Goal: Task Accomplishment & Management: Manage account settings

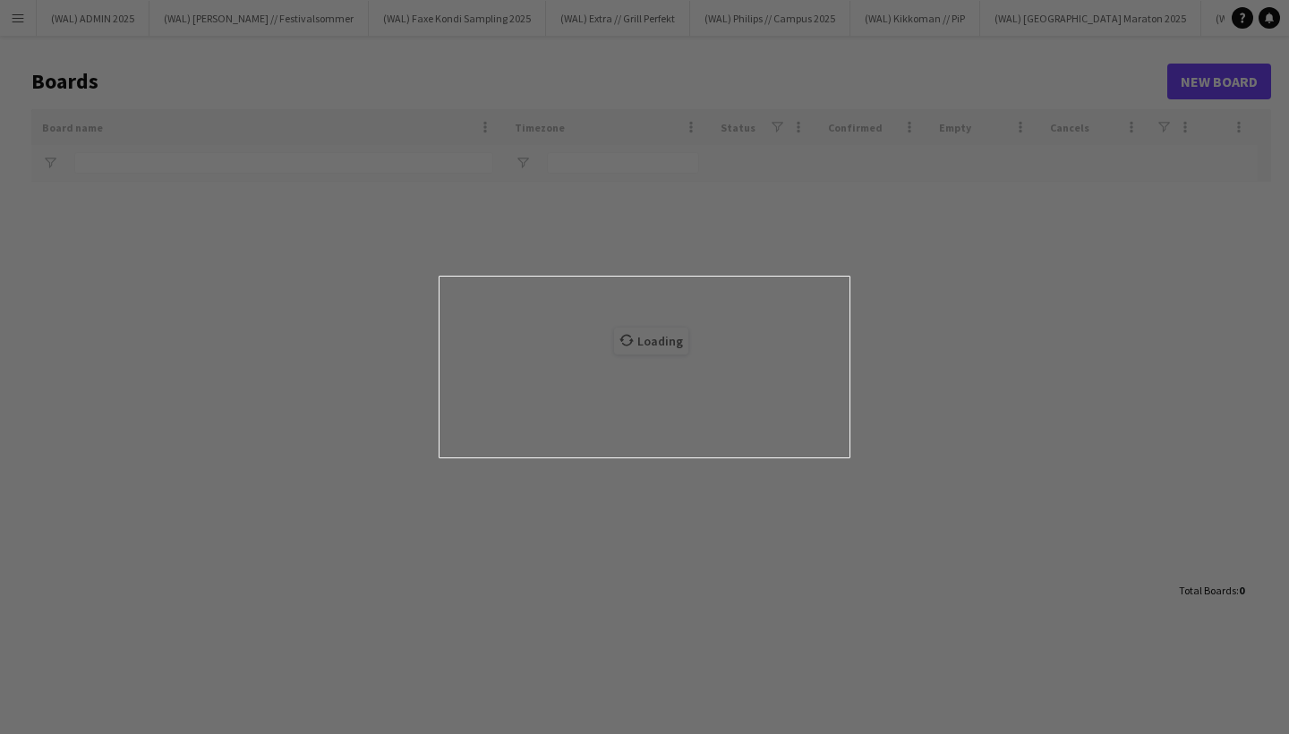
type input "*****"
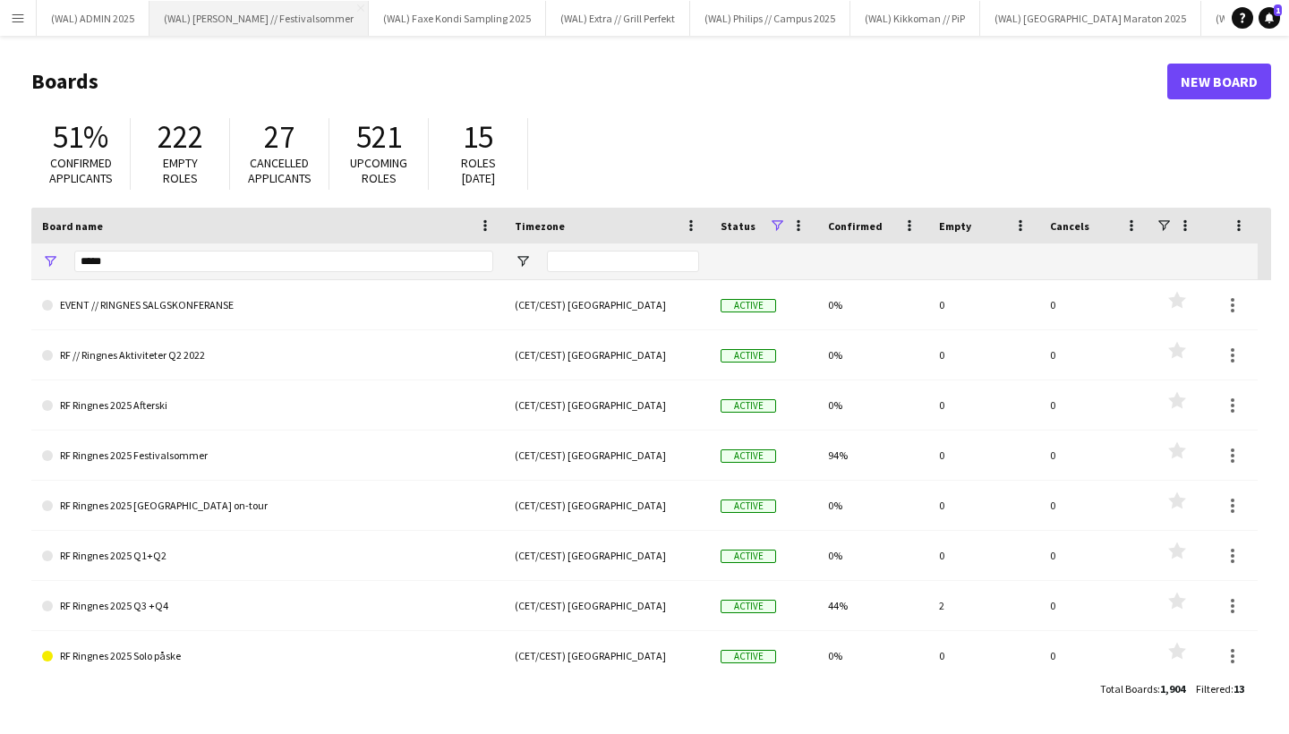
click at [10, 17] on button "Menu" at bounding box center [18, 18] width 36 height 36
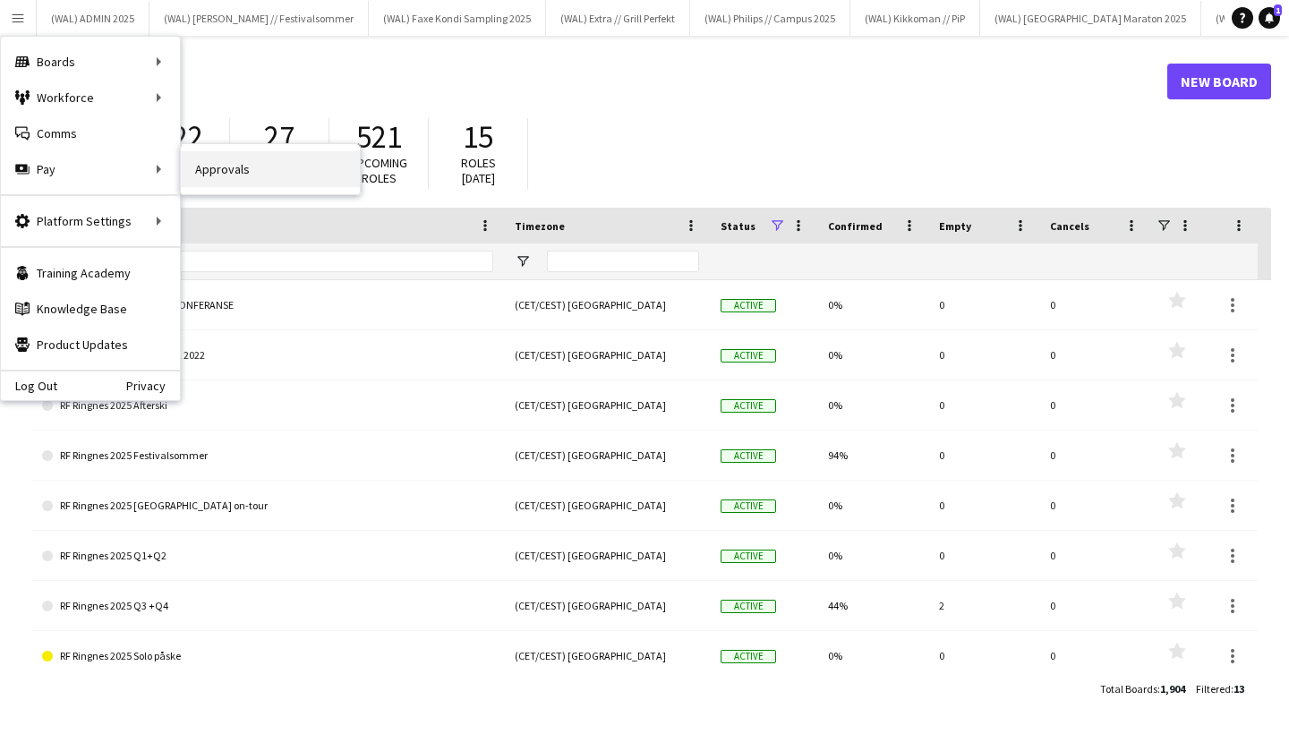
click at [243, 173] on link "Approvals" at bounding box center [270, 169] width 179 height 36
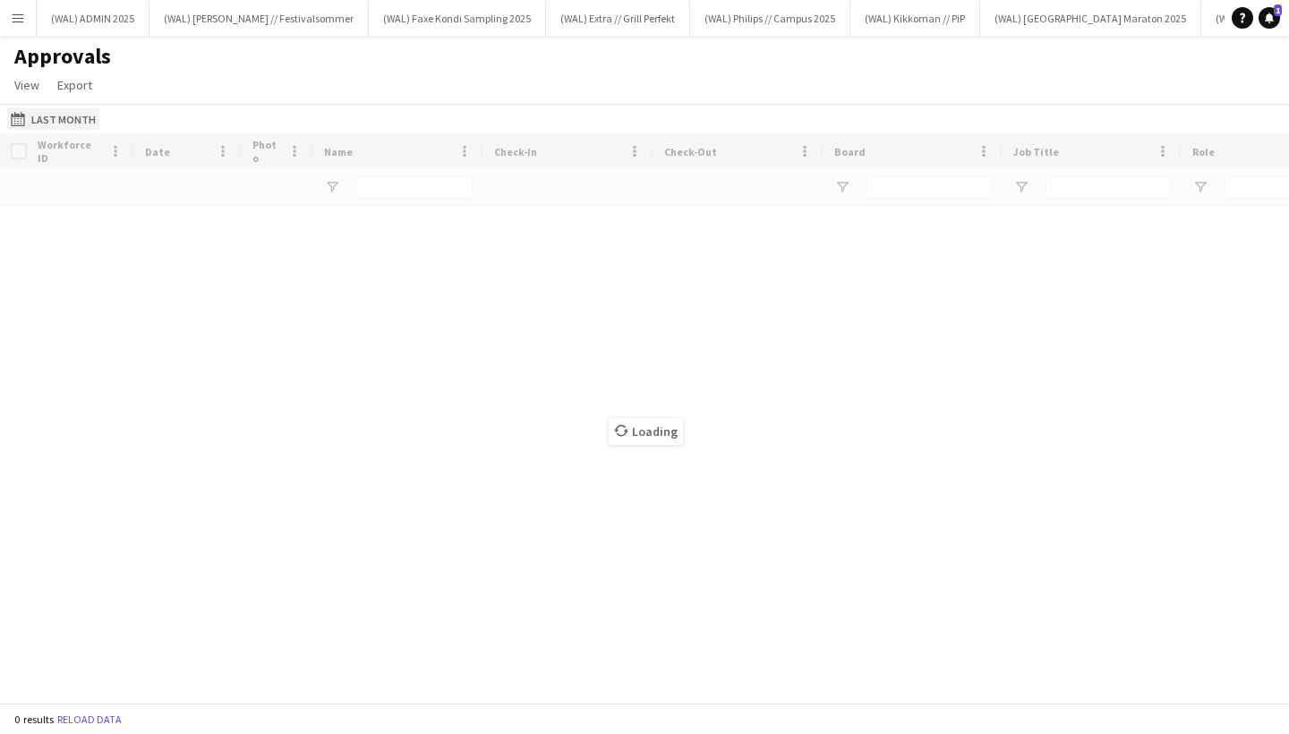
click at [64, 120] on button "Last Month Last Month" at bounding box center [53, 118] width 92 height 21
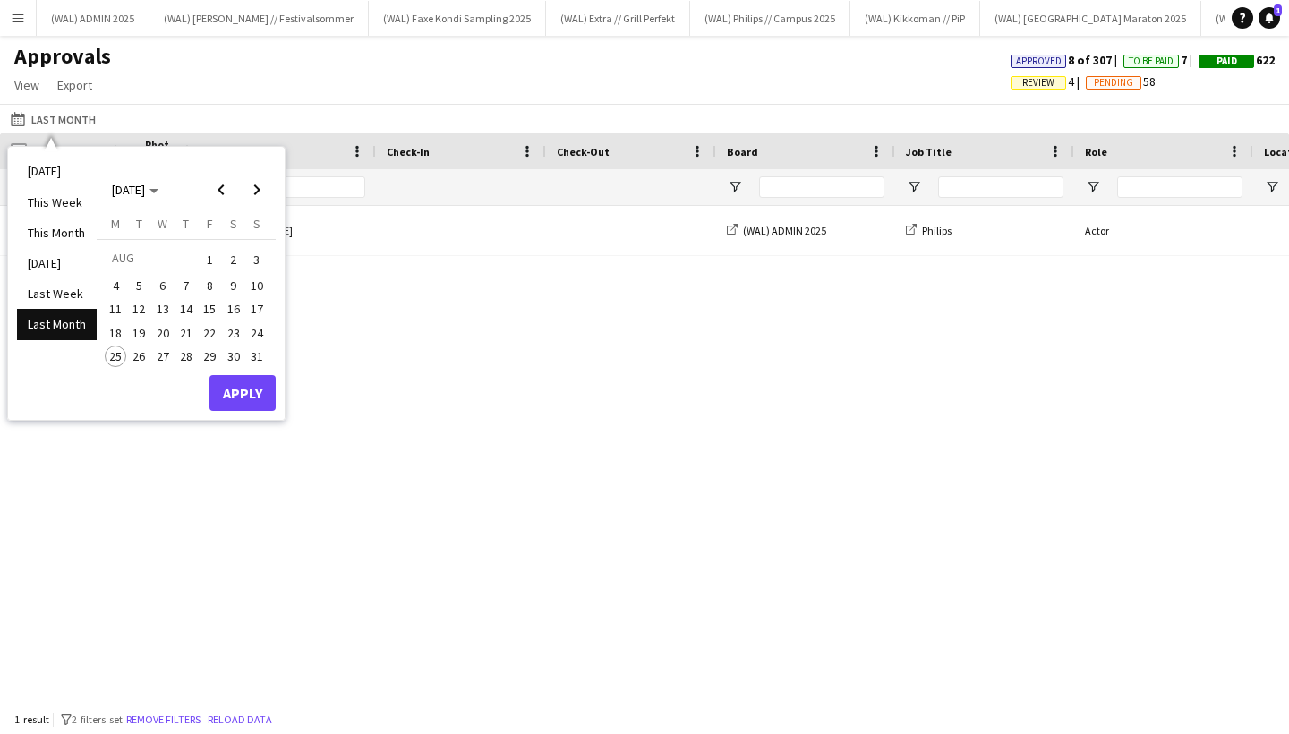
click at [546, 314] on div "Thu, 31 Jul 2025 Julius Nin-Ubon (WAL) ADMIN 2025 Philips Actor 03:00 - 04:00" at bounding box center [644, 454] width 1289 height 497
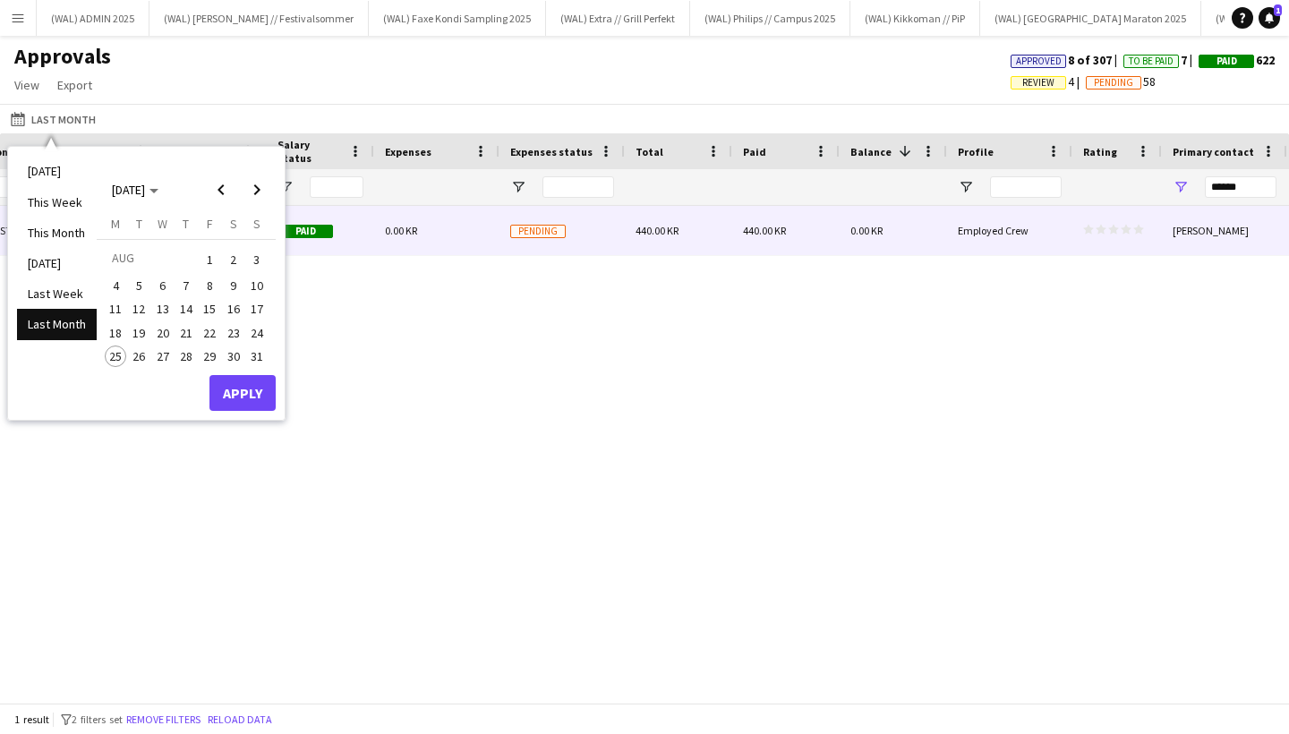
click at [477, 233] on div "0.00 KR" at bounding box center [436, 230] width 125 height 49
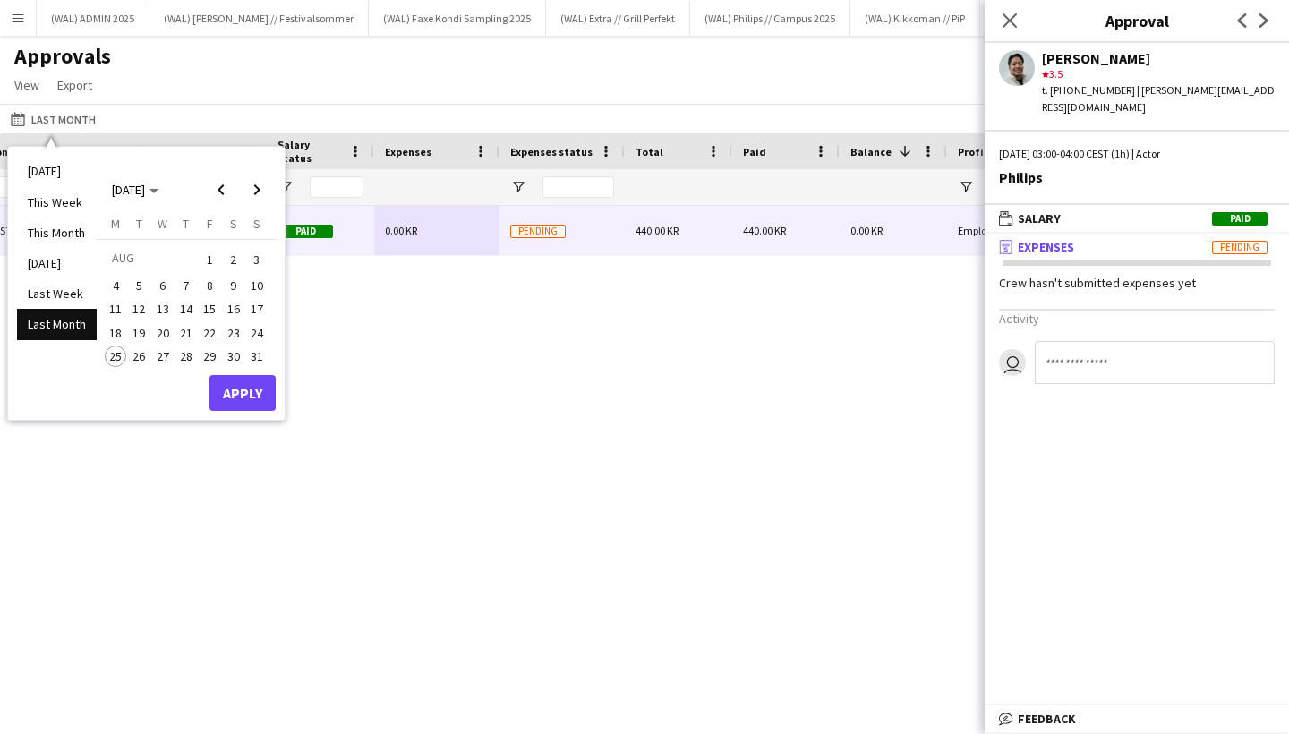
click at [1069, 239] on span "Expenses" at bounding box center [1046, 247] width 56 height 16
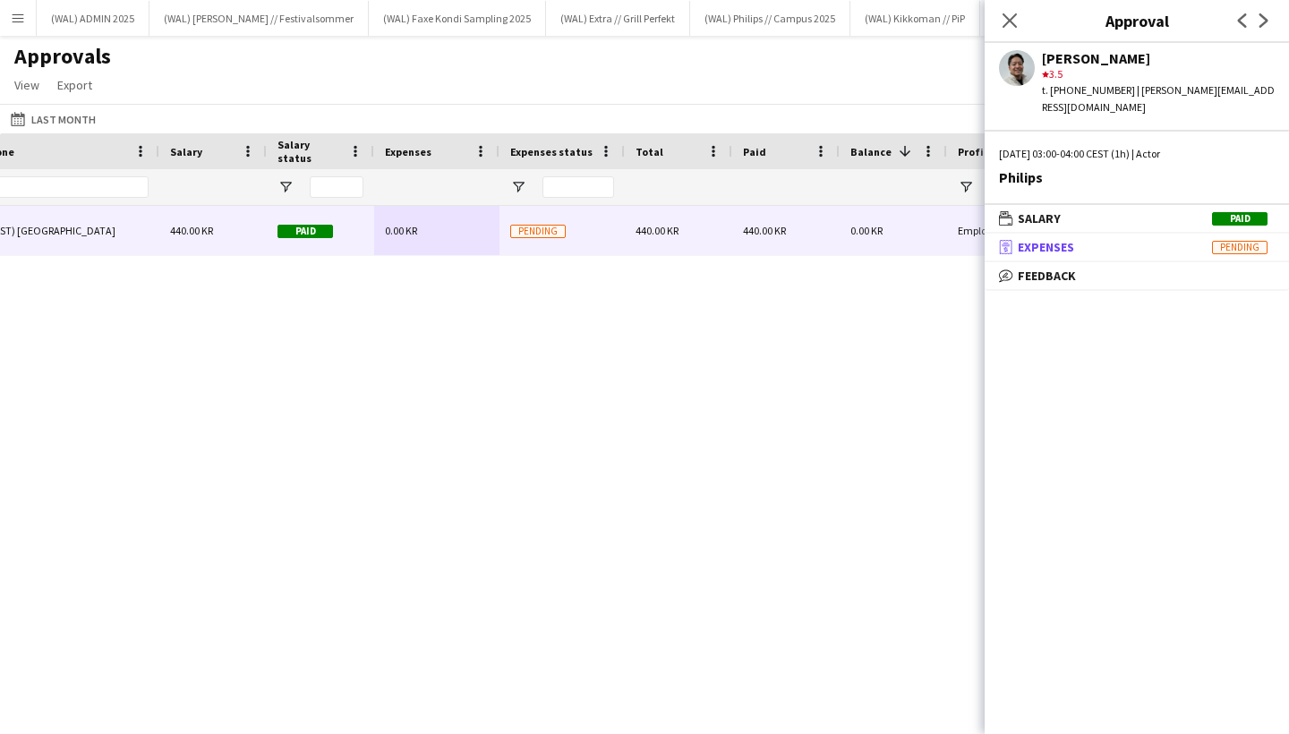
click at [1061, 239] on span "Expenses" at bounding box center [1046, 247] width 56 height 16
click at [1060, 239] on span "Expenses" at bounding box center [1046, 247] width 56 height 16
click at [722, 379] on div "03:00 - 04:00 (CET/CEST) Belgrade 440.00 KR Paid 0.00 KR Pending 440.00 KR 440.…" at bounding box center [644, 454] width 1289 height 497
click at [1019, 17] on app-icon "Close pop-in" at bounding box center [1010, 21] width 26 height 26
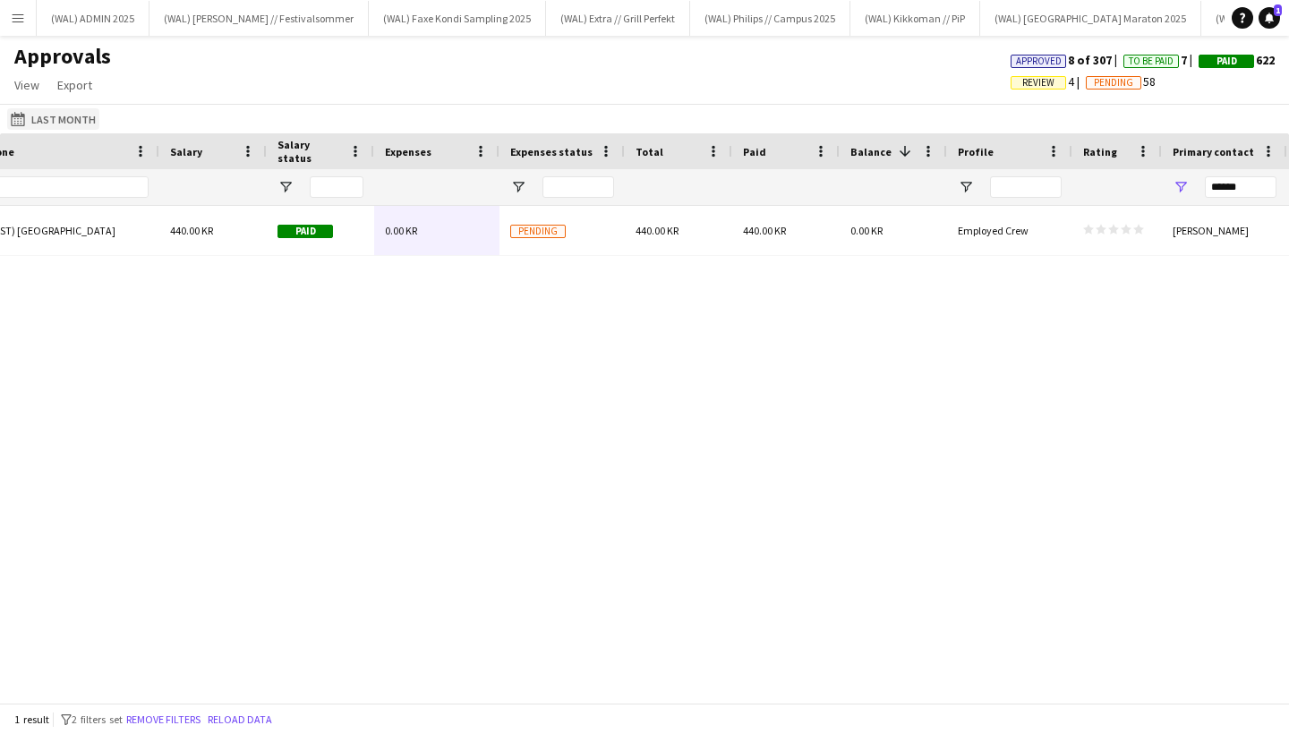
click at [65, 115] on button "Last Month Last Month" at bounding box center [53, 118] width 92 height 21
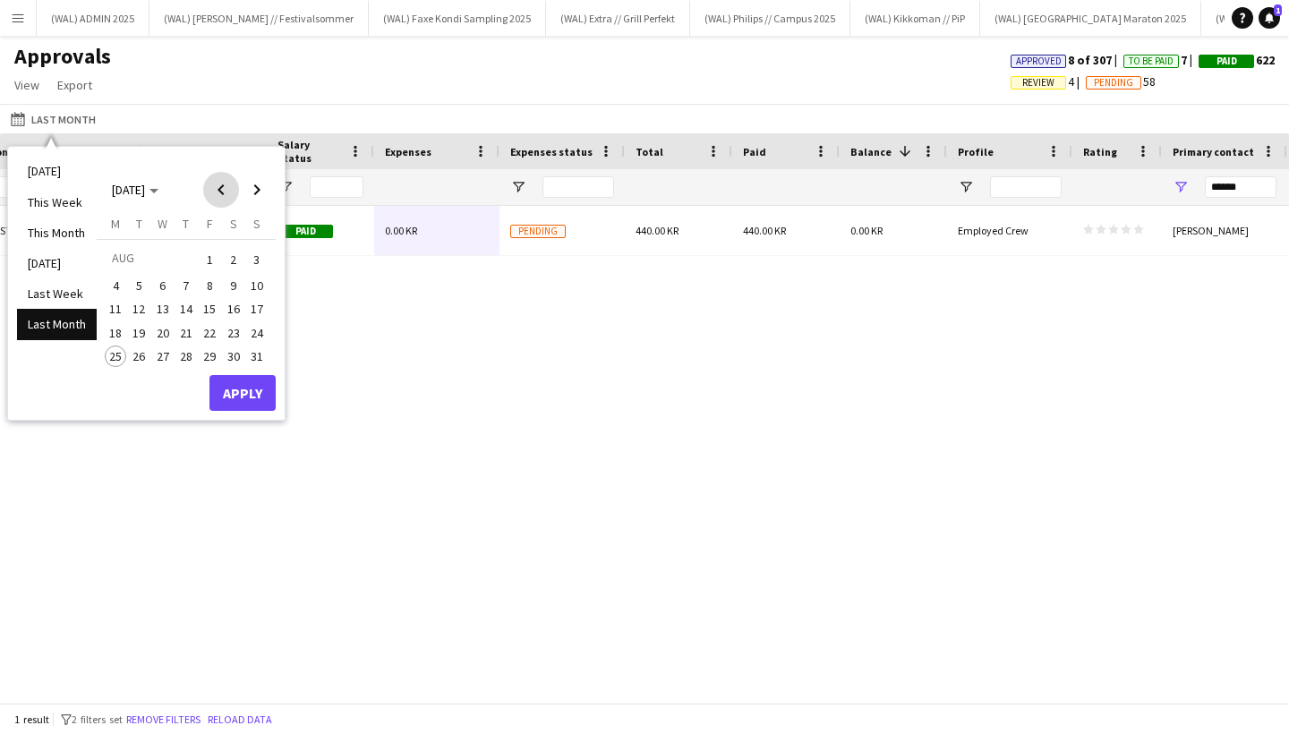
click at [225, 192] on span "Previous month" at bounding box center [221, 190] width 36 height 36
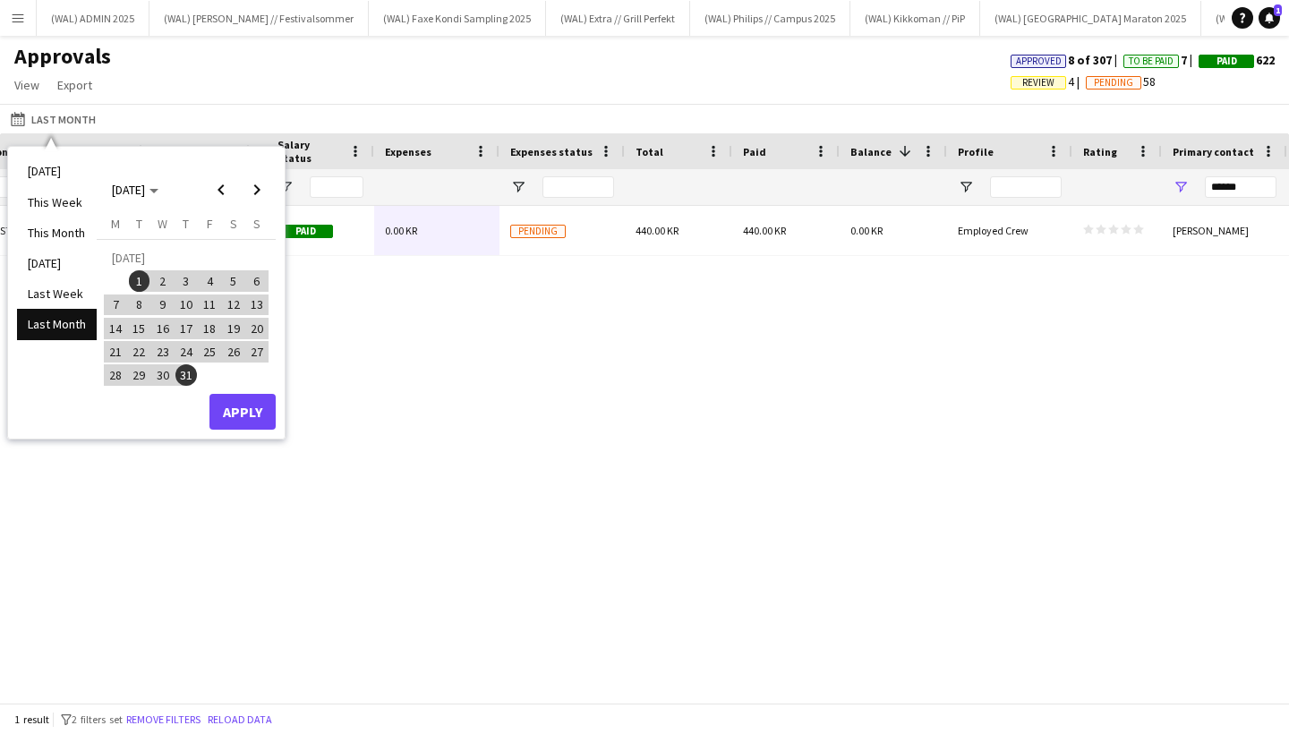
click at [239, 409] on button "Apply" at bounding box center [243, 412] width 66 height 36
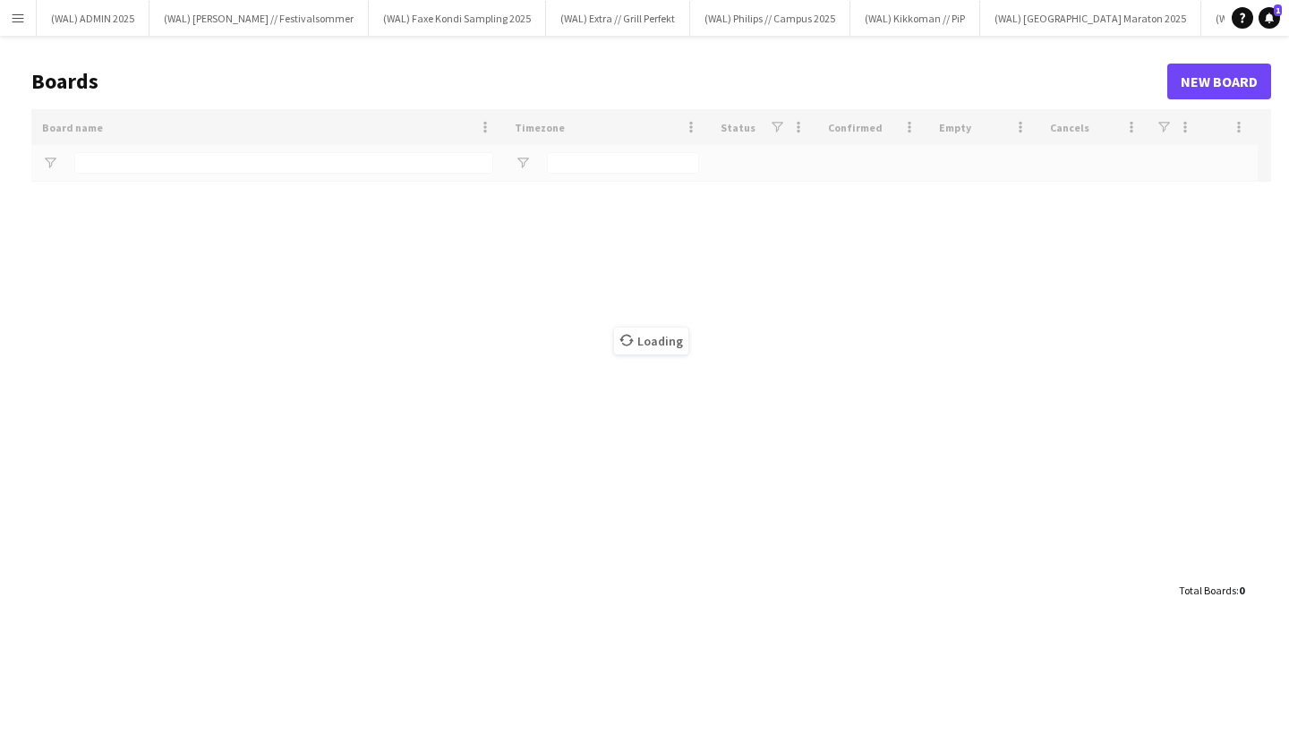
type input "*****"
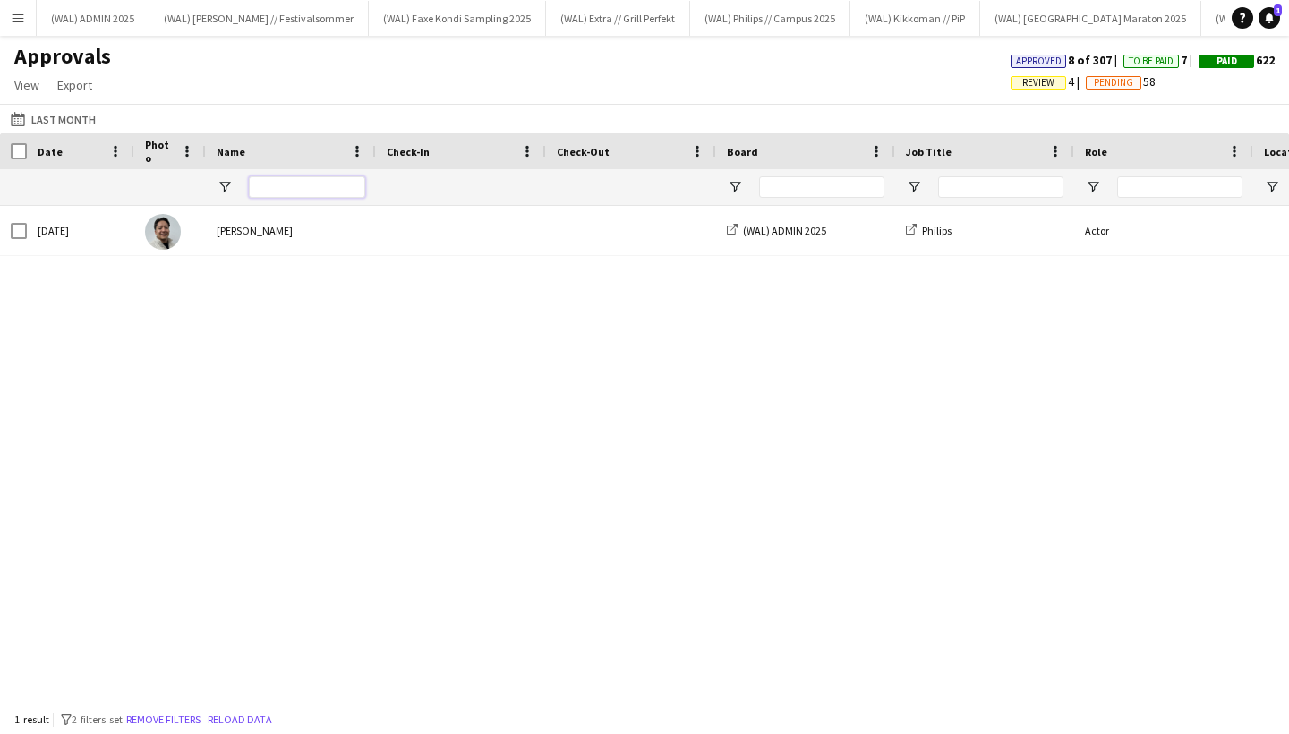
click at [286, 188] on input "Name Filter Input" at bounding box center [307, 186] width 116 height 21
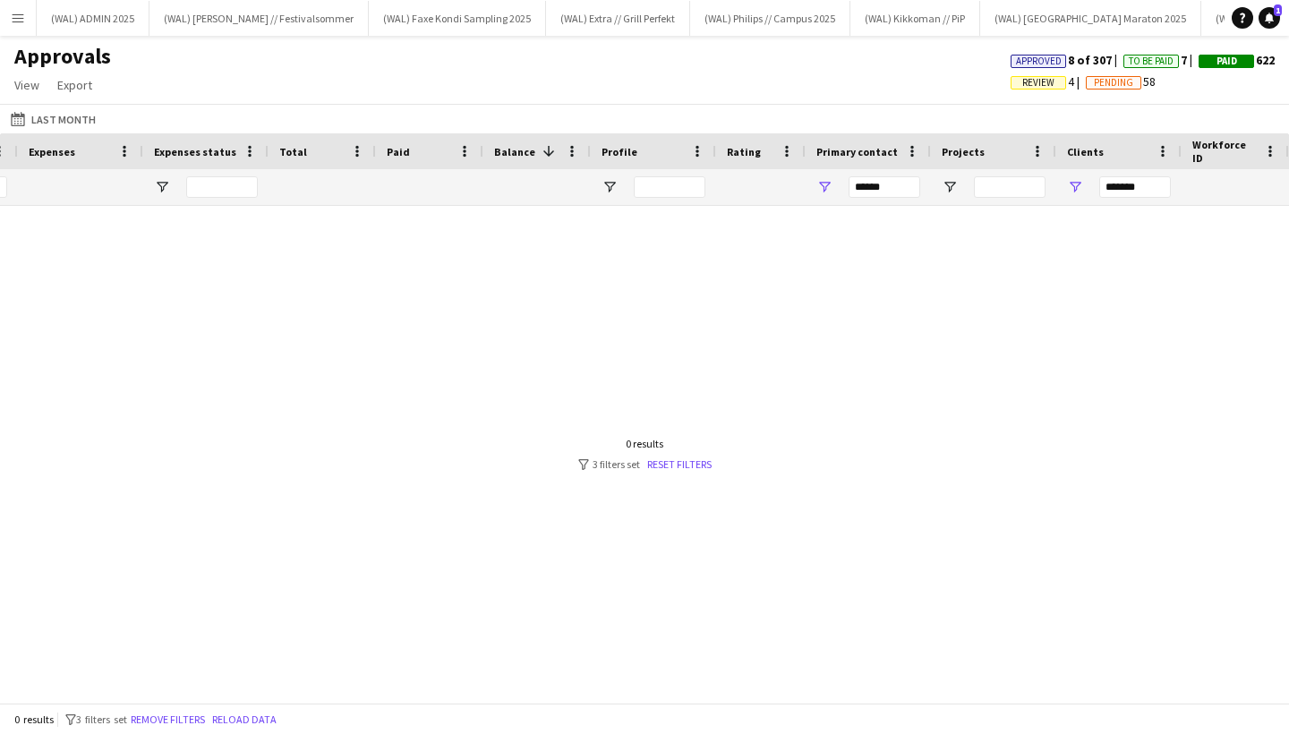
type input "******"
click at [892, 180] on input "******" at bounding box center [885, 186] width 72 height 21
drag, startPoint x: 1150, startPoint y: 188, endPoint x: 1067, endPoint y: 188, distance: 83.3
click at [1067, 188] on div "*******" at bounding box center [1118, 187] width 125 height 36
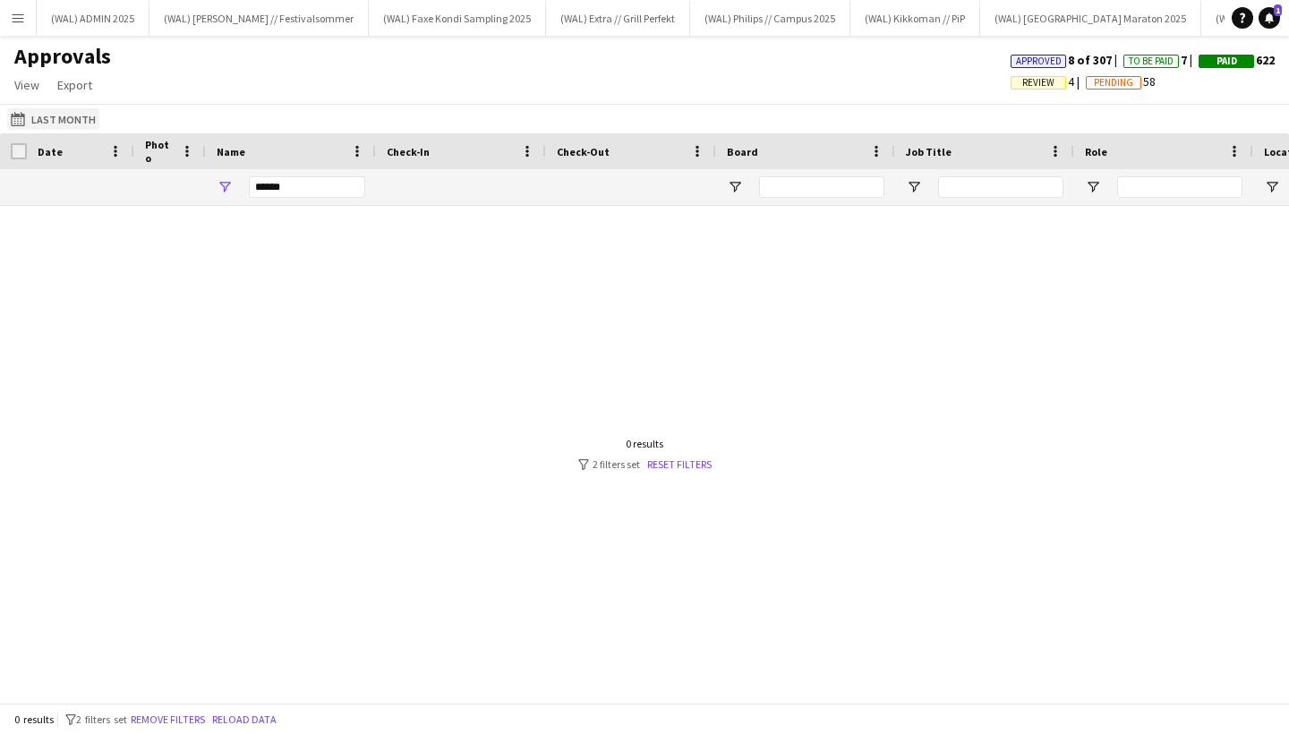
click at [54, 120] on button "Last Month Last Month" at bounding box center [53, 118] width 92 height 21
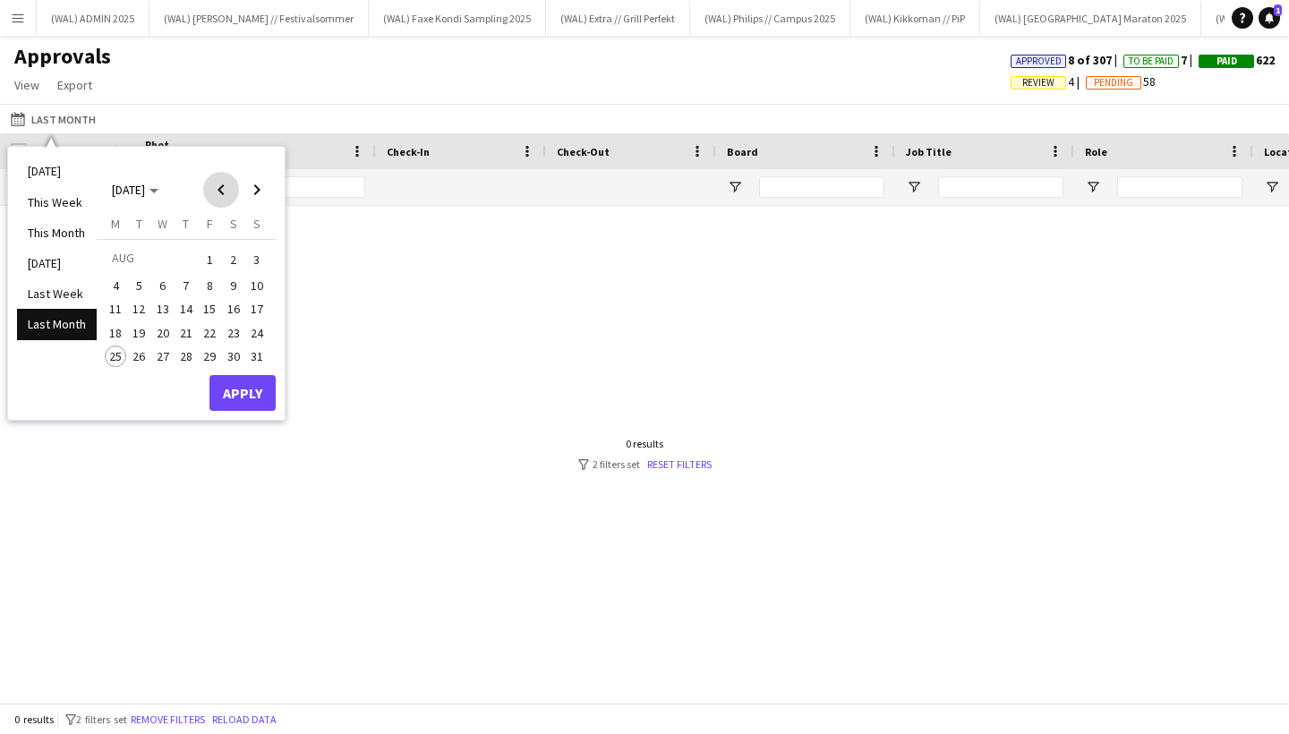
click at [215, 192] on span "Previous month" at bounding box center [221, 190] width 36 height 36
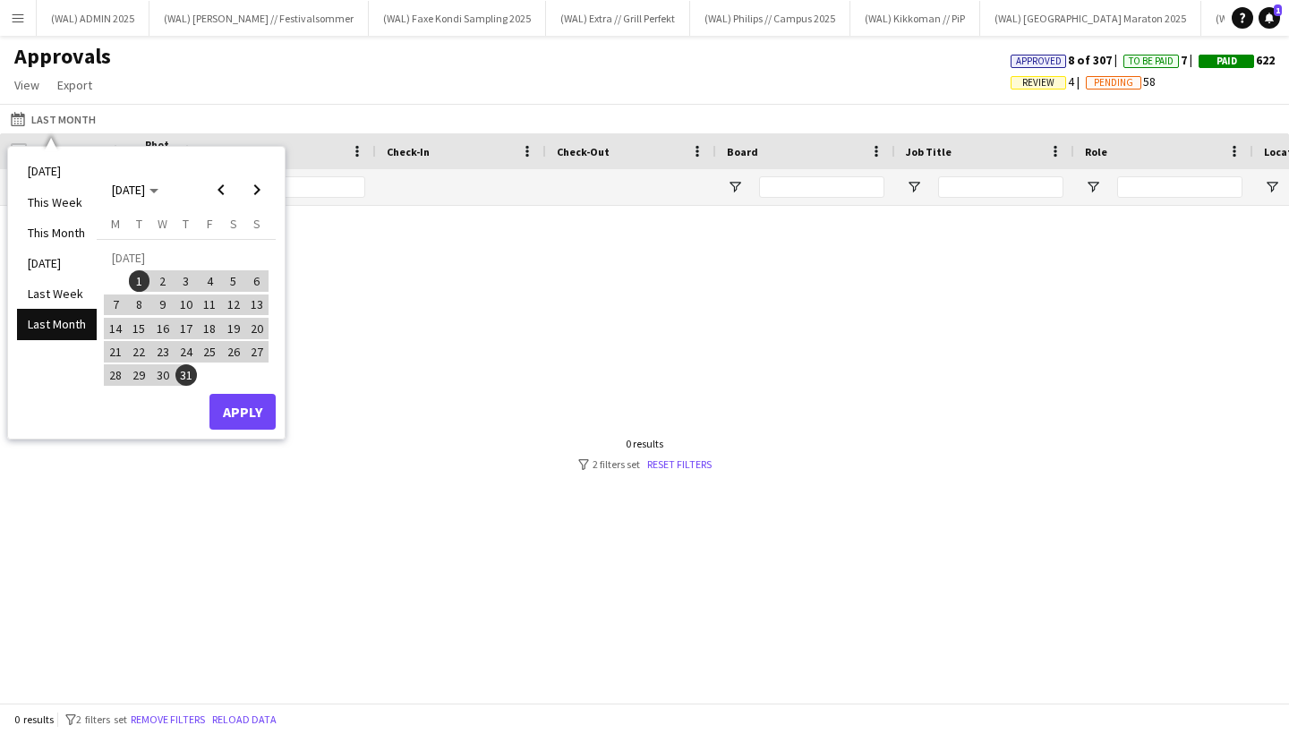
click at [266, 415] on button "Apply" at bounding box center [243, 412] width 66 height 36
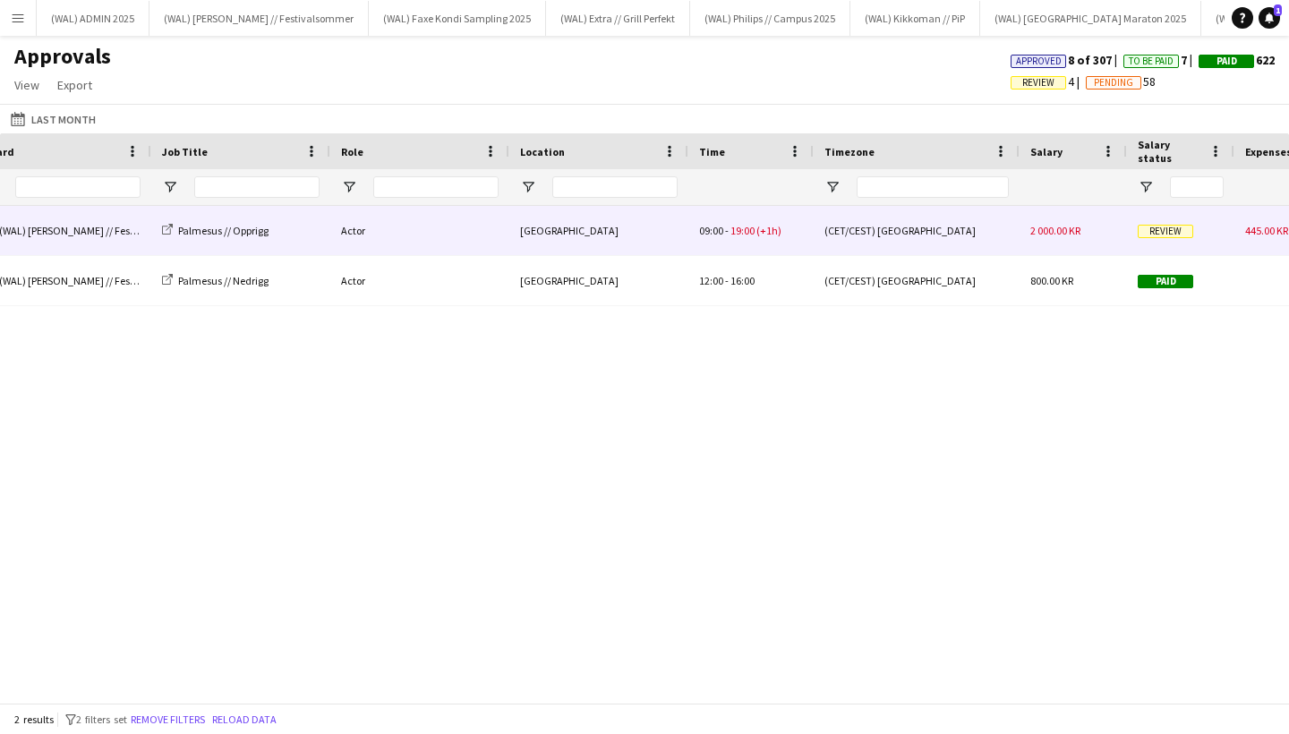
type input "******"
click at [703, 227] on span "09:00" at bounding box center [711, 230] width 24 height 13
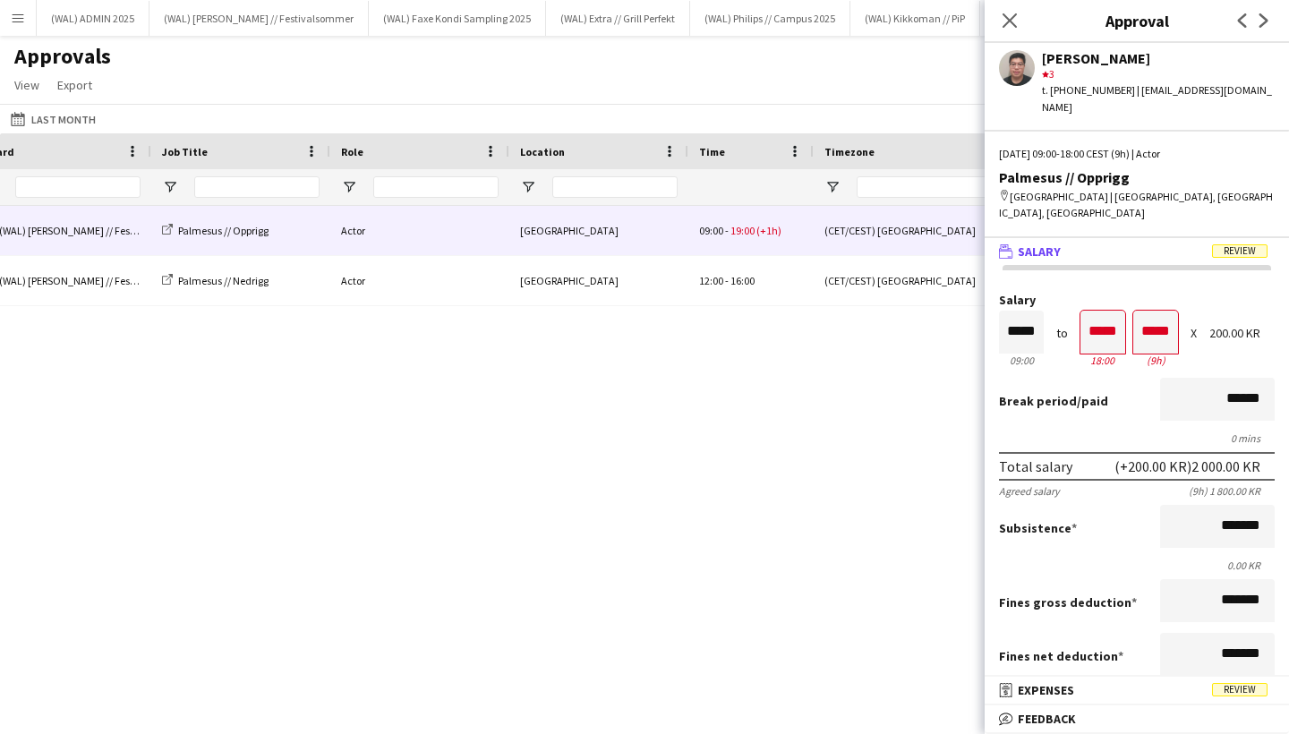
click at [1089, 244] on mat-panel-title "wallet Salary Review" at bounding box center [1133, 252] width 297 height 16
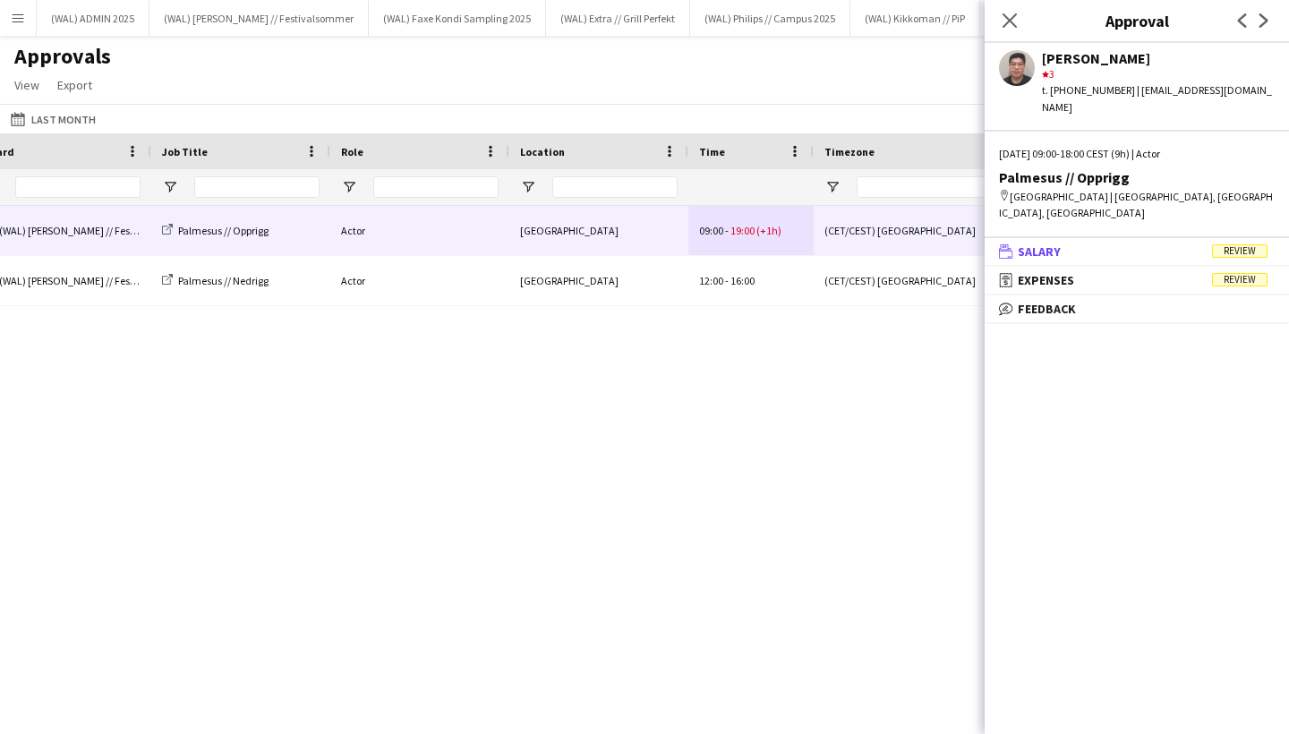
click at [1089, 244] on mat-panel-title "wallet Salary Review" at bounding box center [1133, 252] width 297 height 16
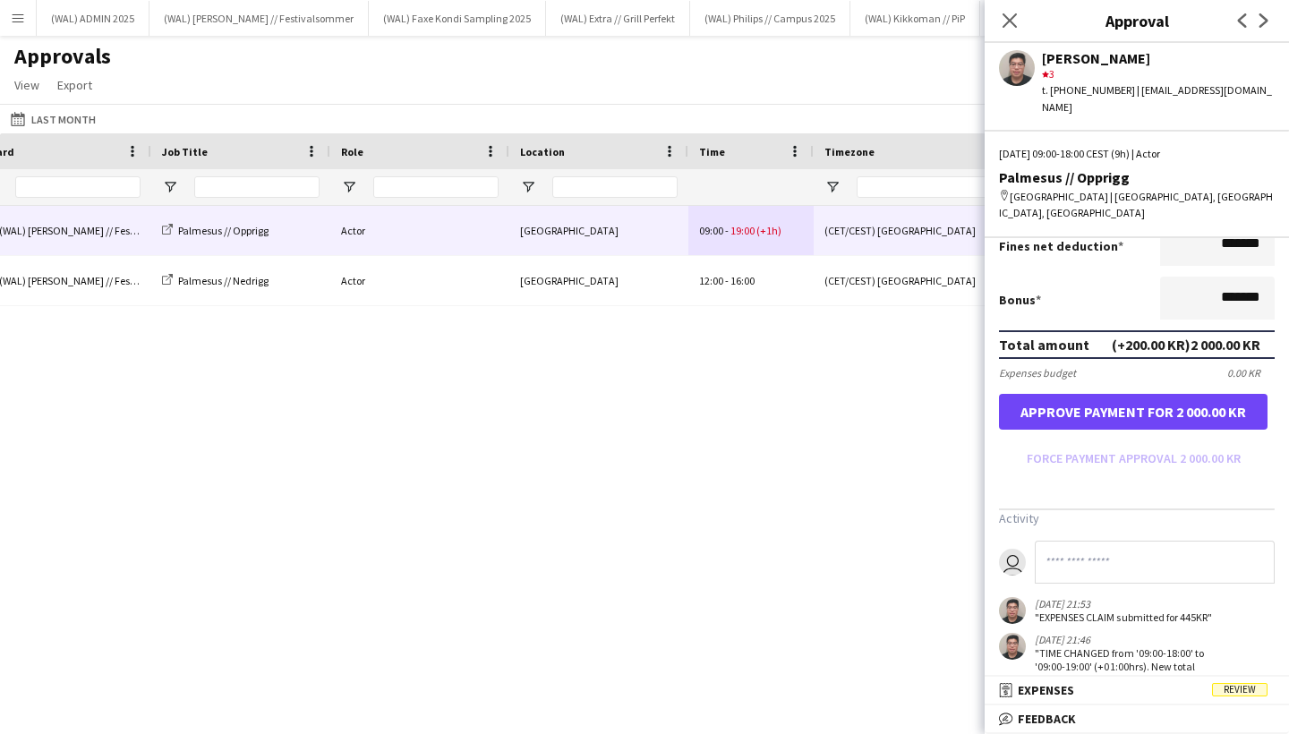
click at [1118, 396] on button "Approve payment for 2 000.00 KR" at bounding box center [1133, 412] width 269 height 36
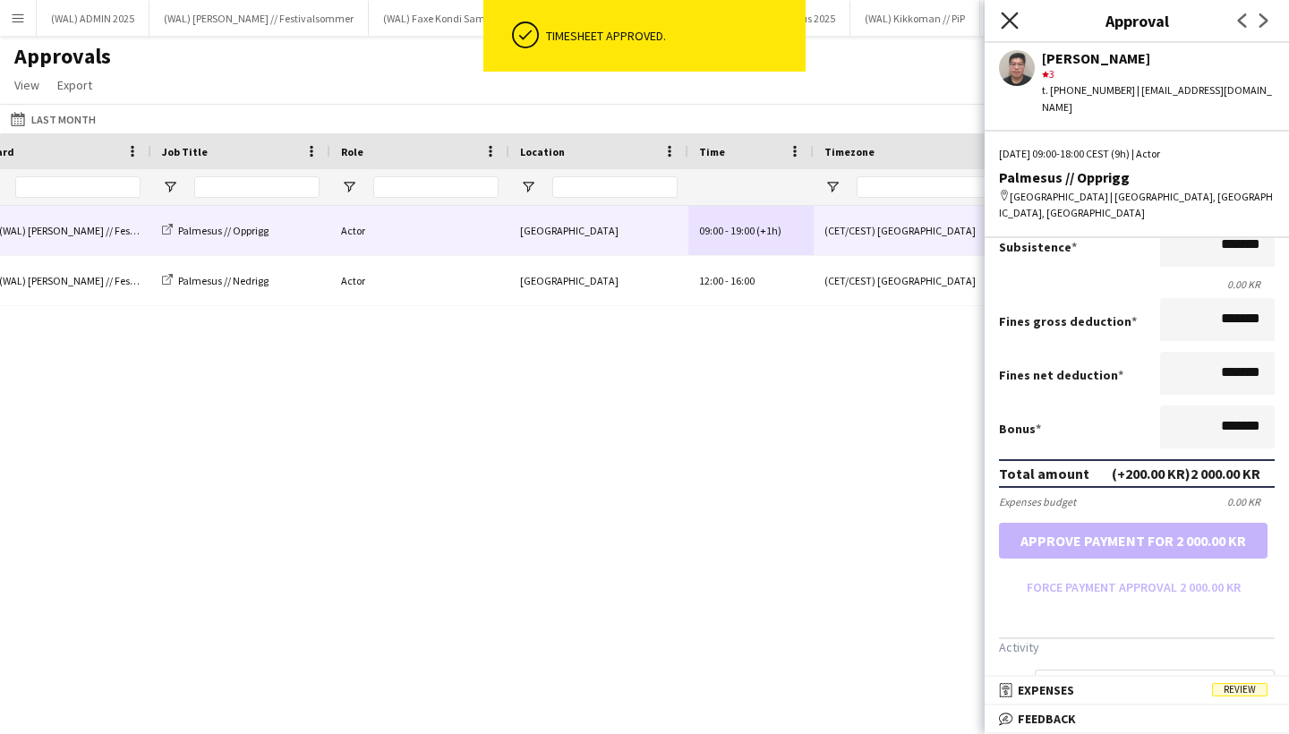
click at [1010, 21] on icon at bounding box center [1009, 20] width 17 height 17
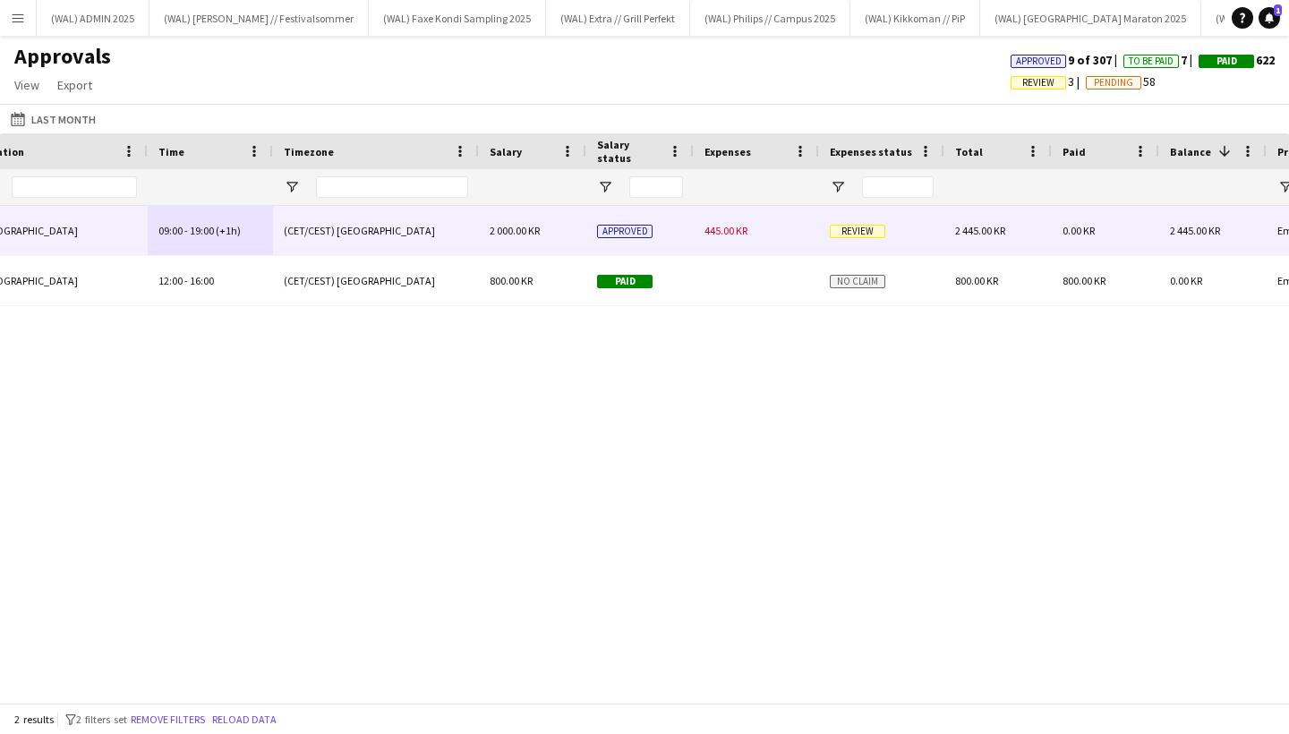
click at [746, 237] on div "445.00 KR" at bounding box center [756, 230] width 125 height 49
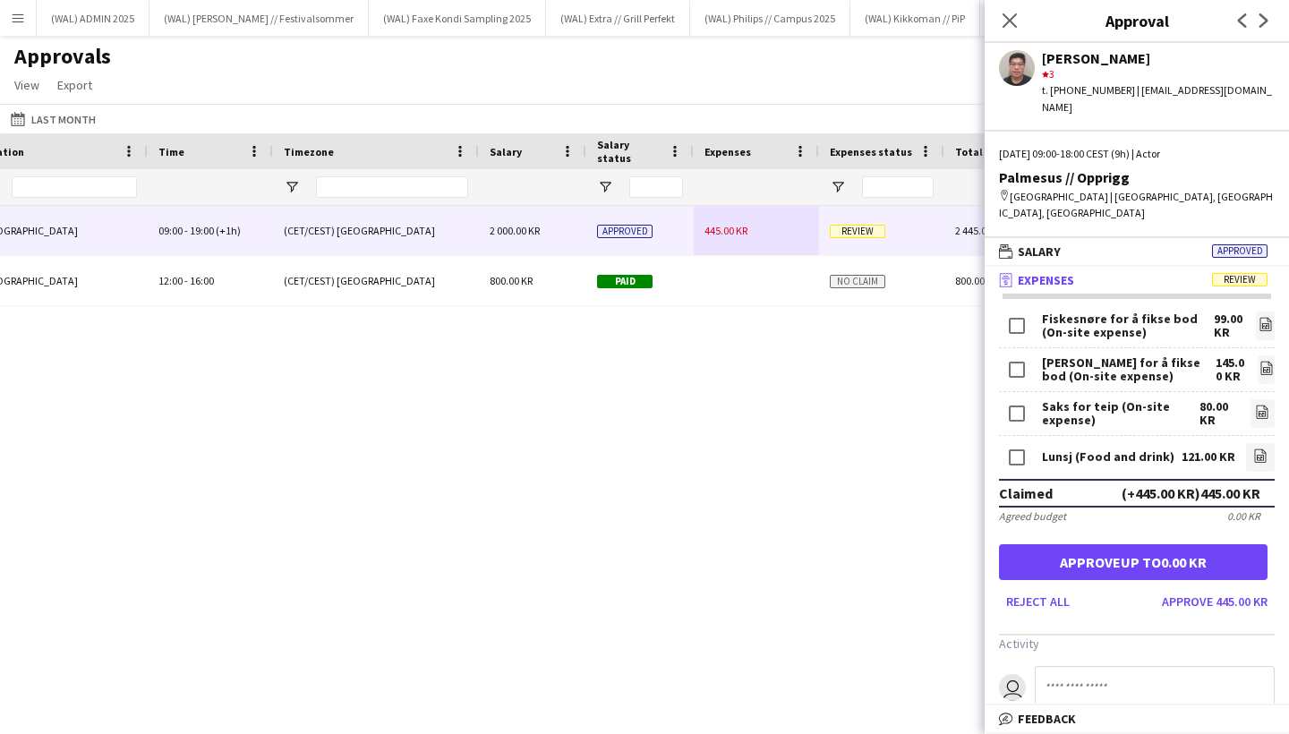
click at [1133, 544] on button "Approve up to 0.00 KR" at bounding box center [1133, 562] width 269 height 36
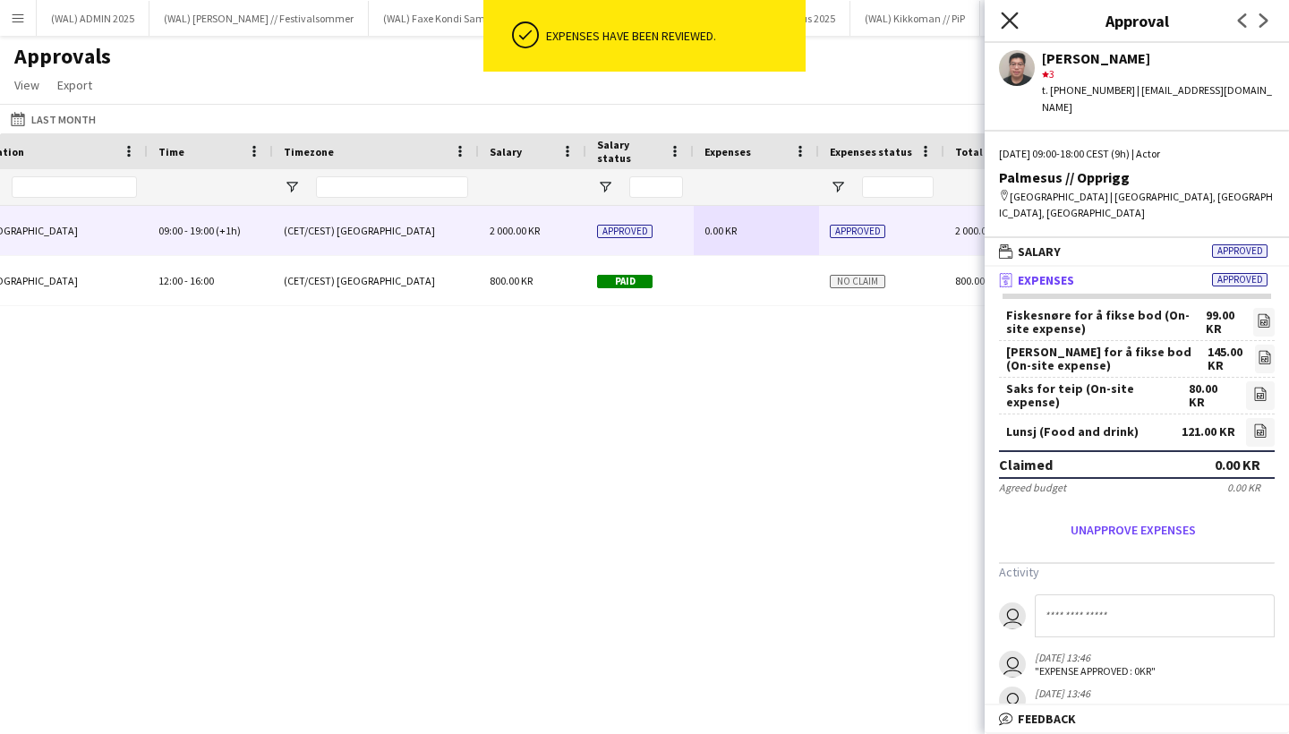
click at [1006, 17] on icon at bounding box center [1009, 20] width 17 height 17
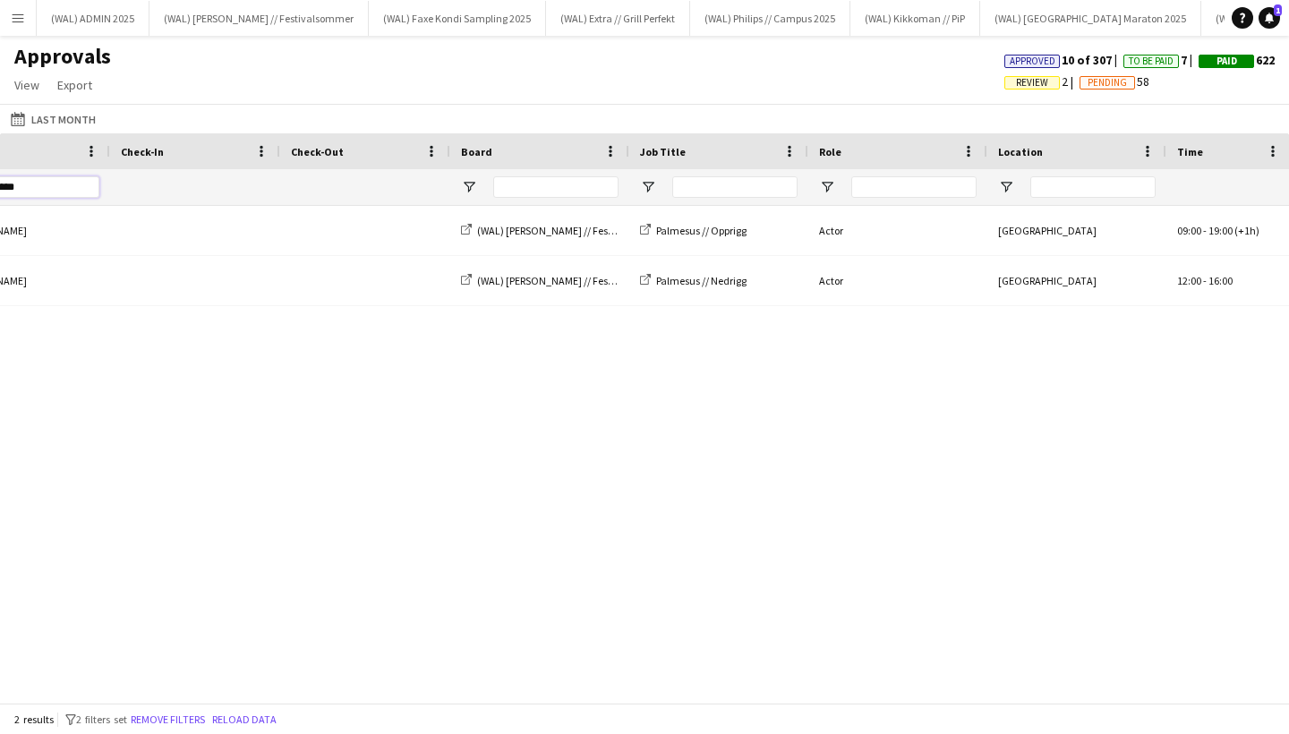
click at [69, 189] on input "******" at bounding box center [41, 186] width 116 height 21
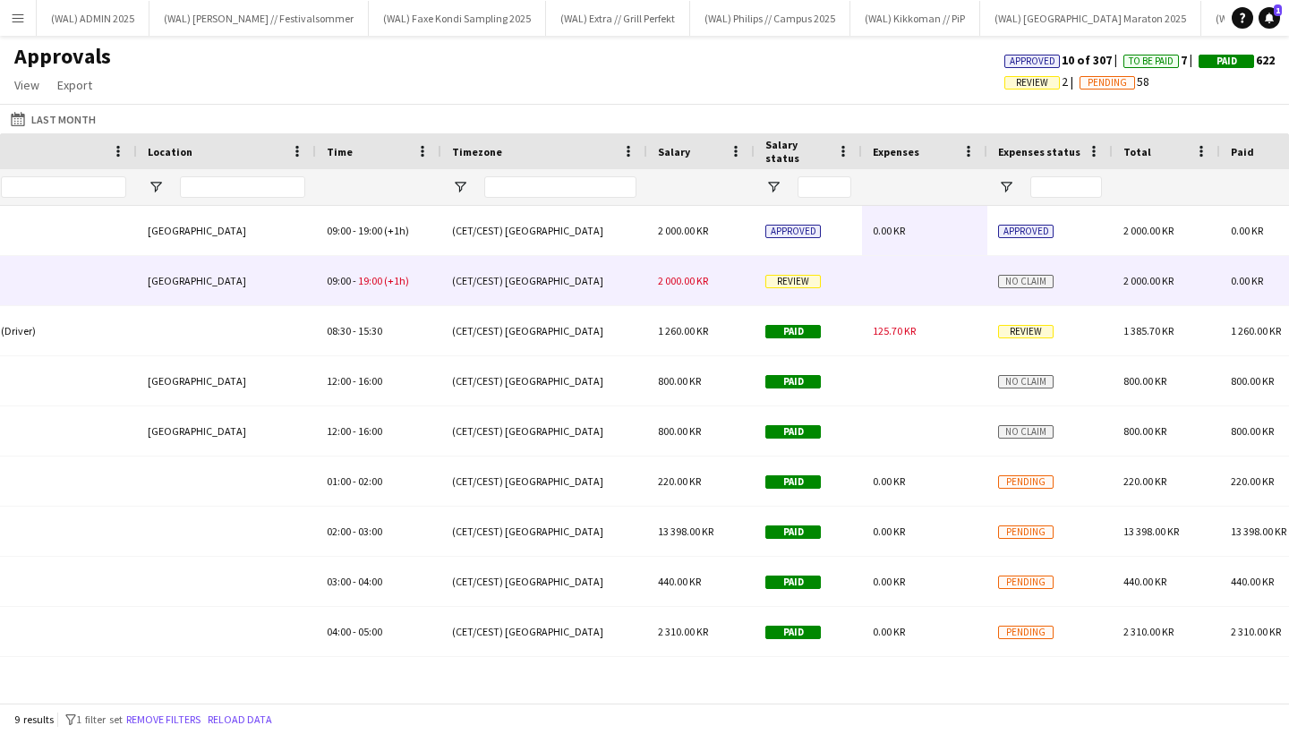
click at [808, 284] on span "Review" at bounding box center [793, 281] width 56 height 13
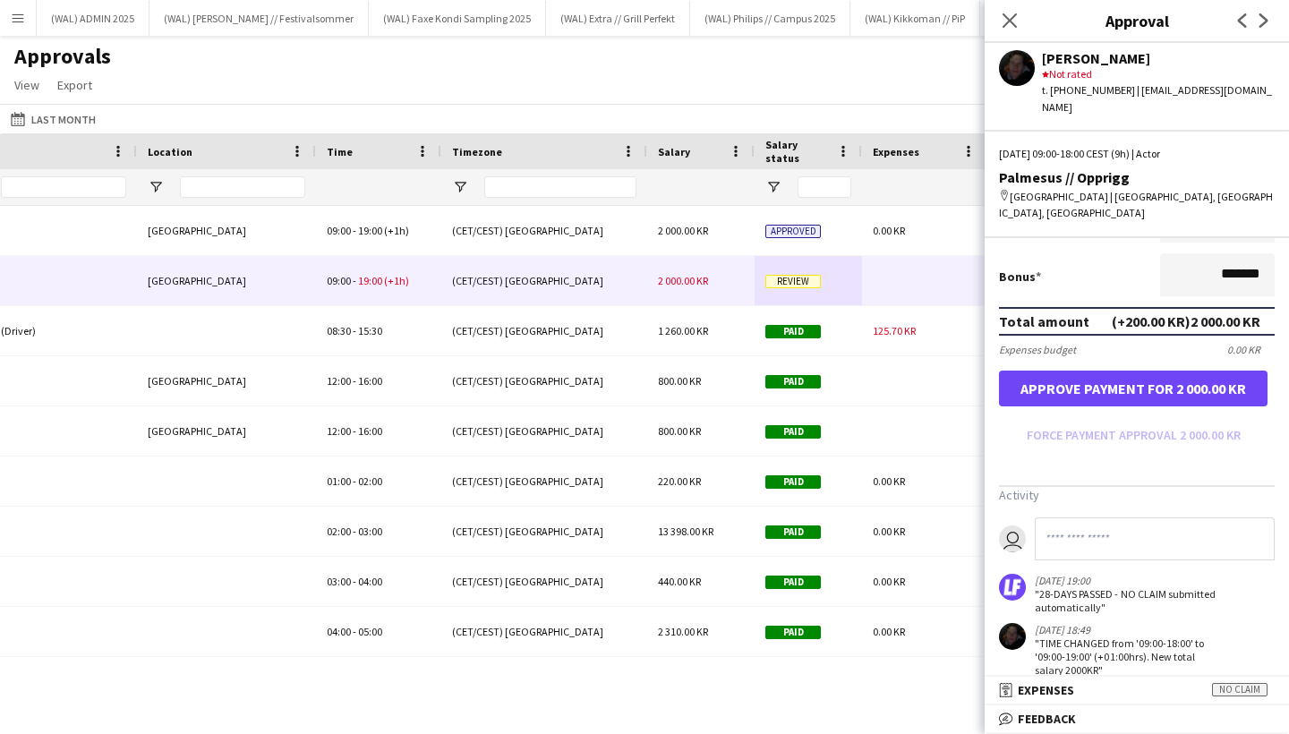
click at [1099, 371] on button "Approve payment for 2 000.00 KR" at bounding box center [1133, 389] width 269 height 36
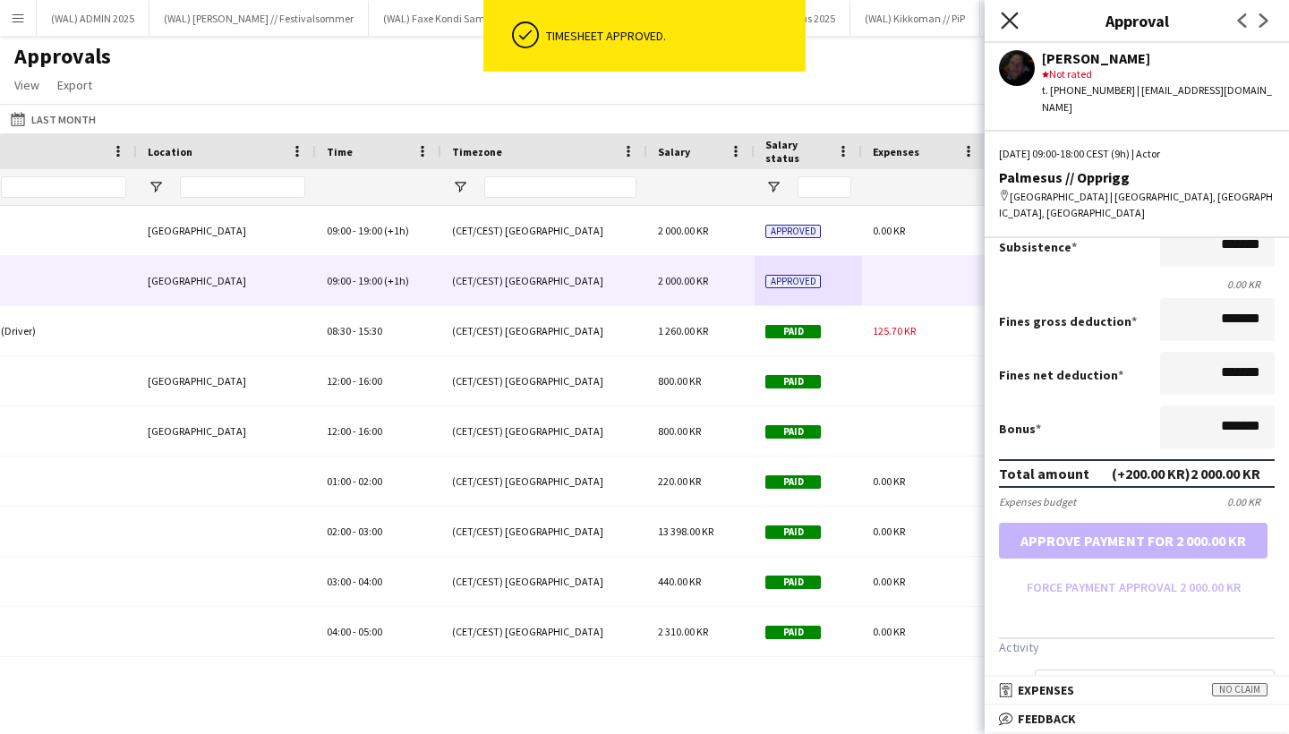
click at [1013, 19] on icon at bounding box center [1009, 20] width 17 height 17
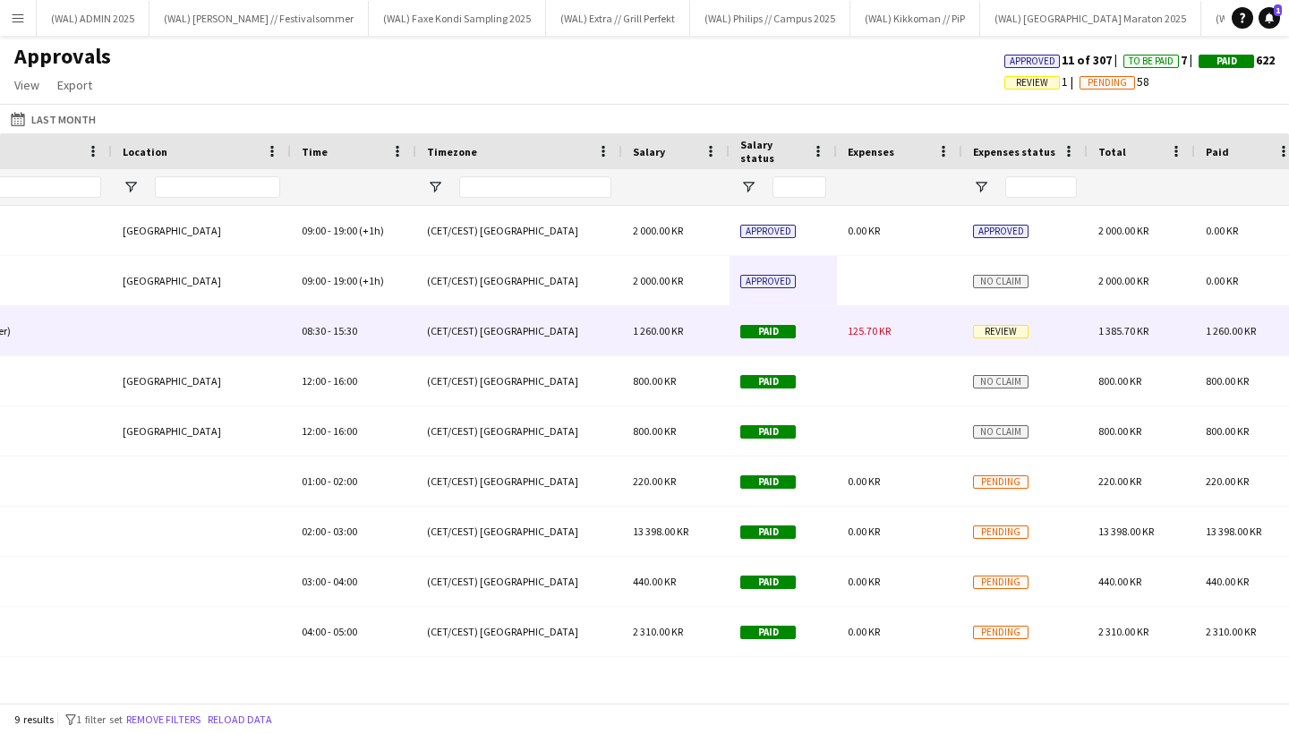
click at [935, 335] on div "125.70 KR" at bounding box center [899, 330] width 125 height 49
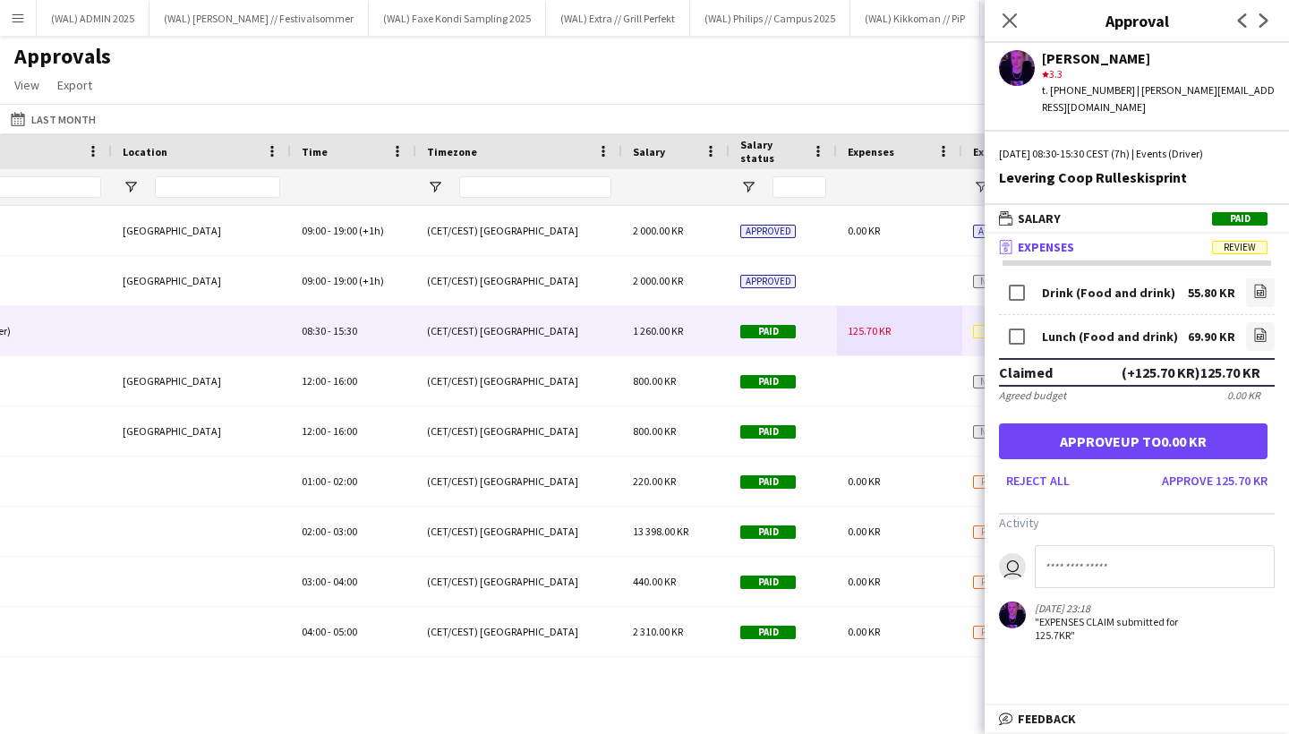
click at [1145, 239] on mat-panel-title "receipt Expenses Review" at bounding box center [1133, 247] width 297 height 16
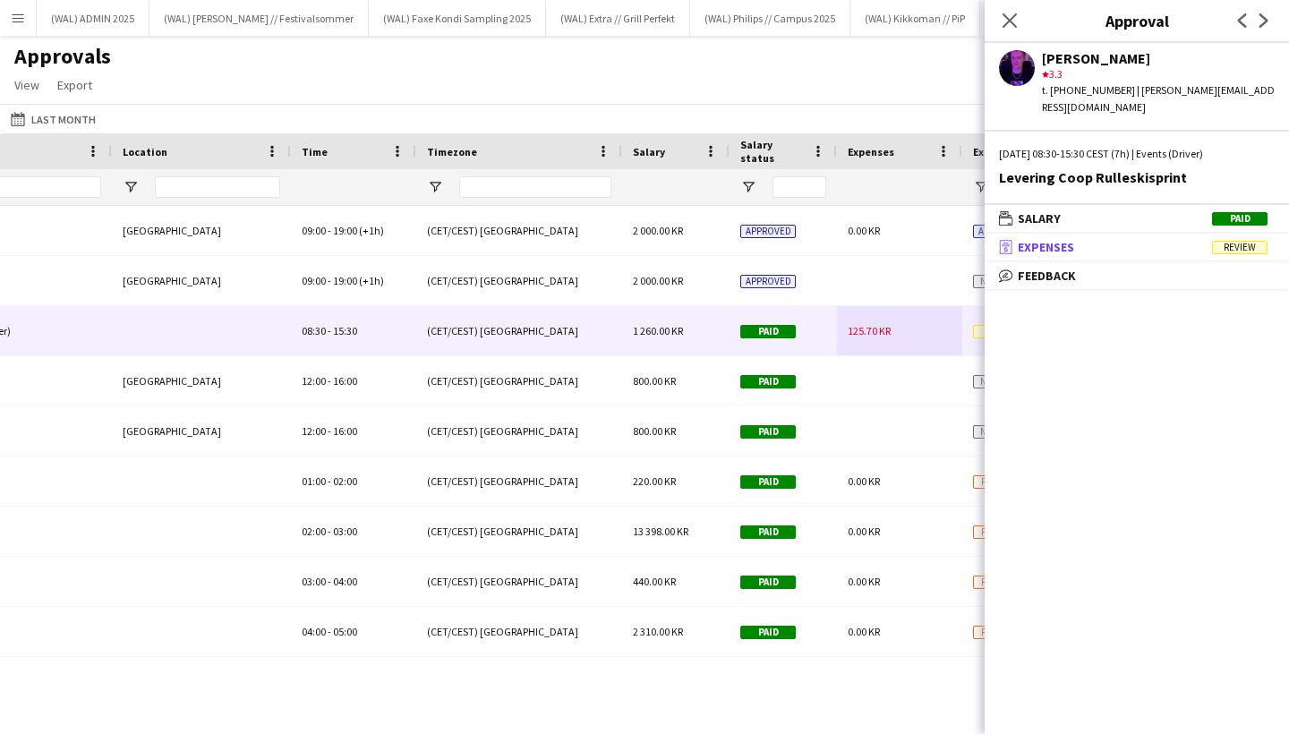
click at [1145, 239] on mat-panel-title "receipt Expenses Review" at bounding box center [1133, 247] width 297 height 16
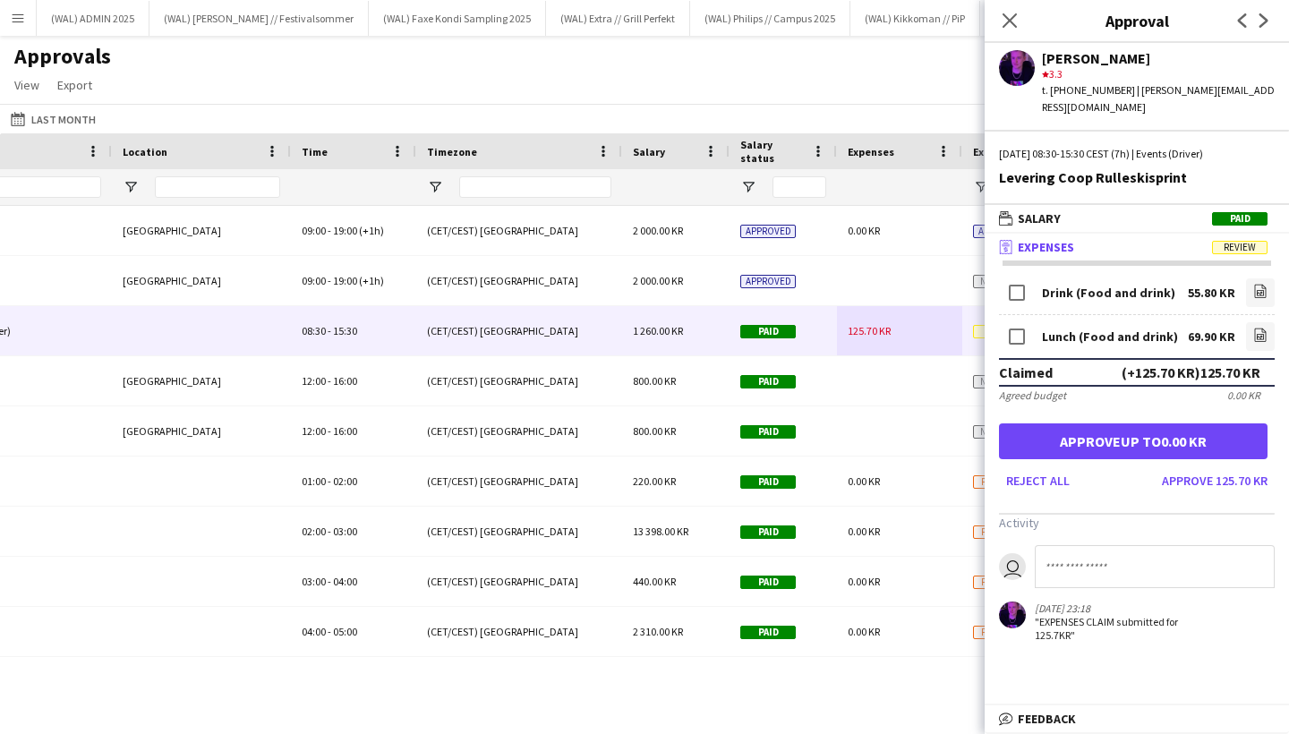
click at [1132, 431] on button "Approve up to 0.00 KR" at bounding box center [1133, 441] width 269 height 36
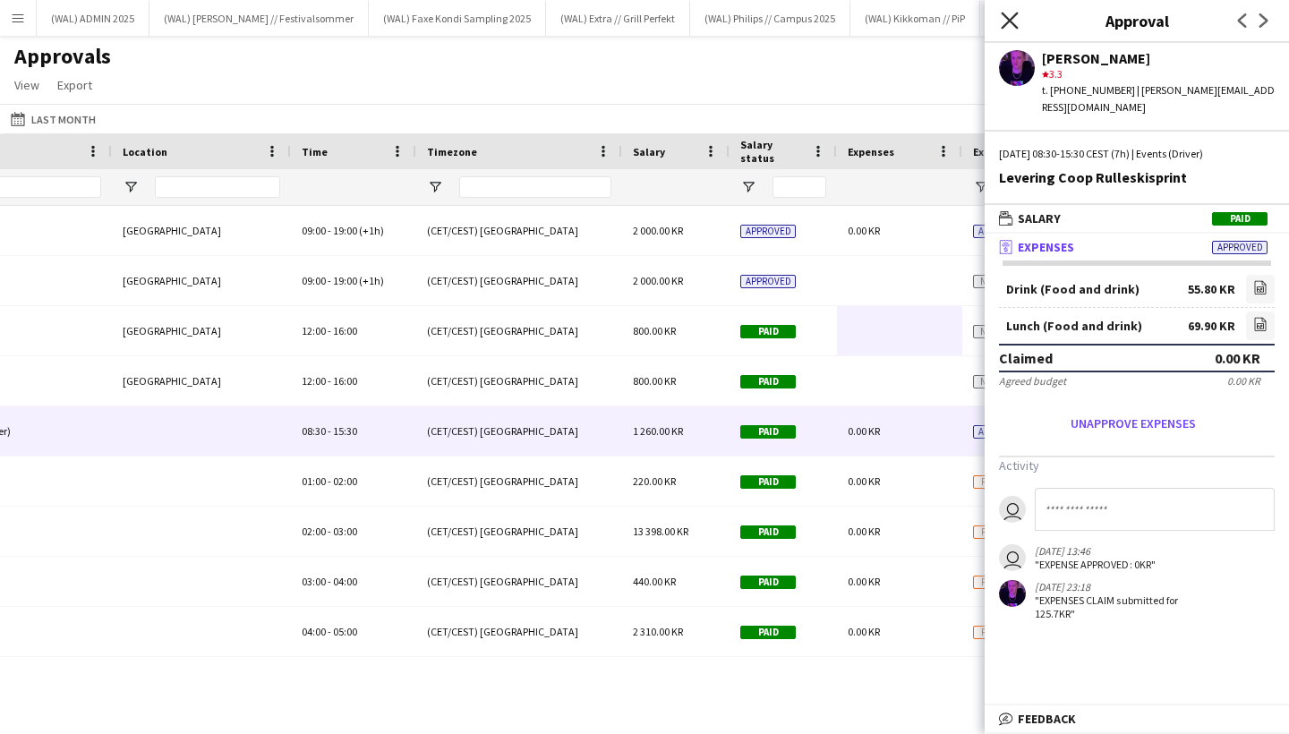
click at [1015, 22] on icon "Close pop-in" at bounding box center [1009, 20] width 17 height 17
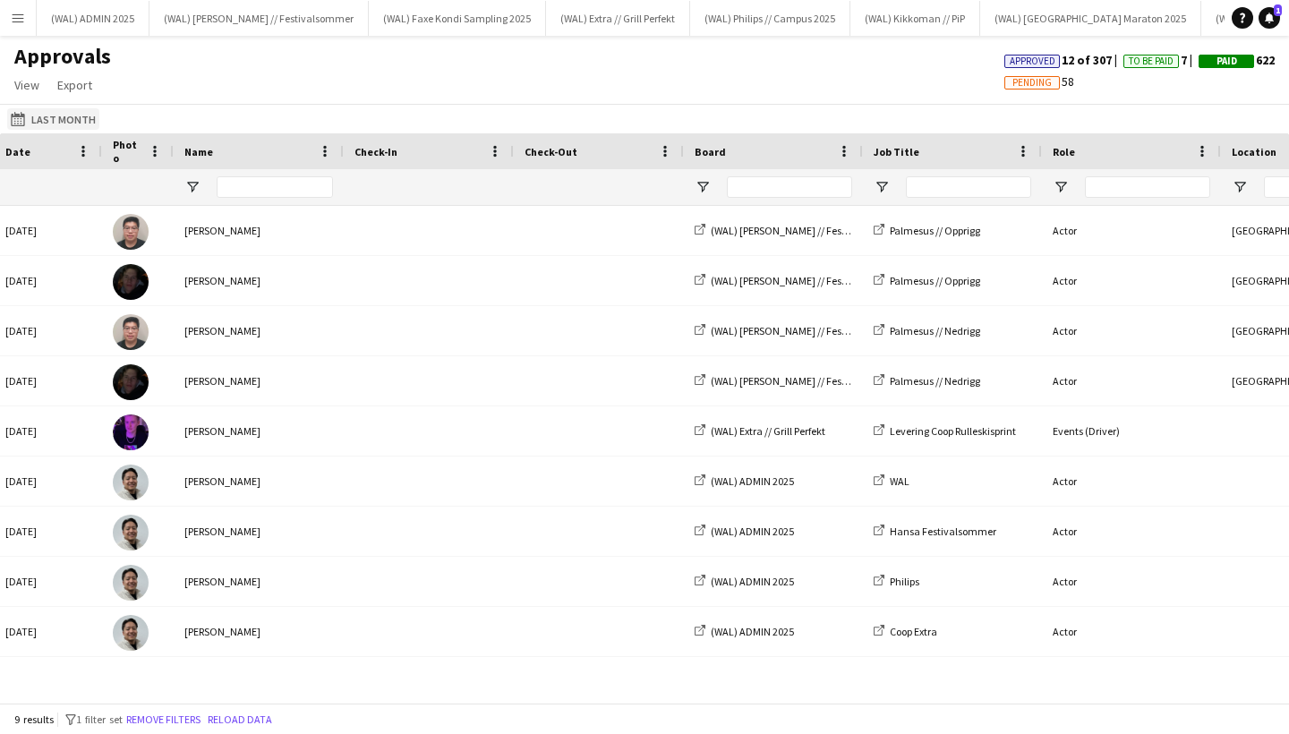
click at [52, 116] on button "Last Month Last Month" at bounding box center [53, 118] width 92 height 21
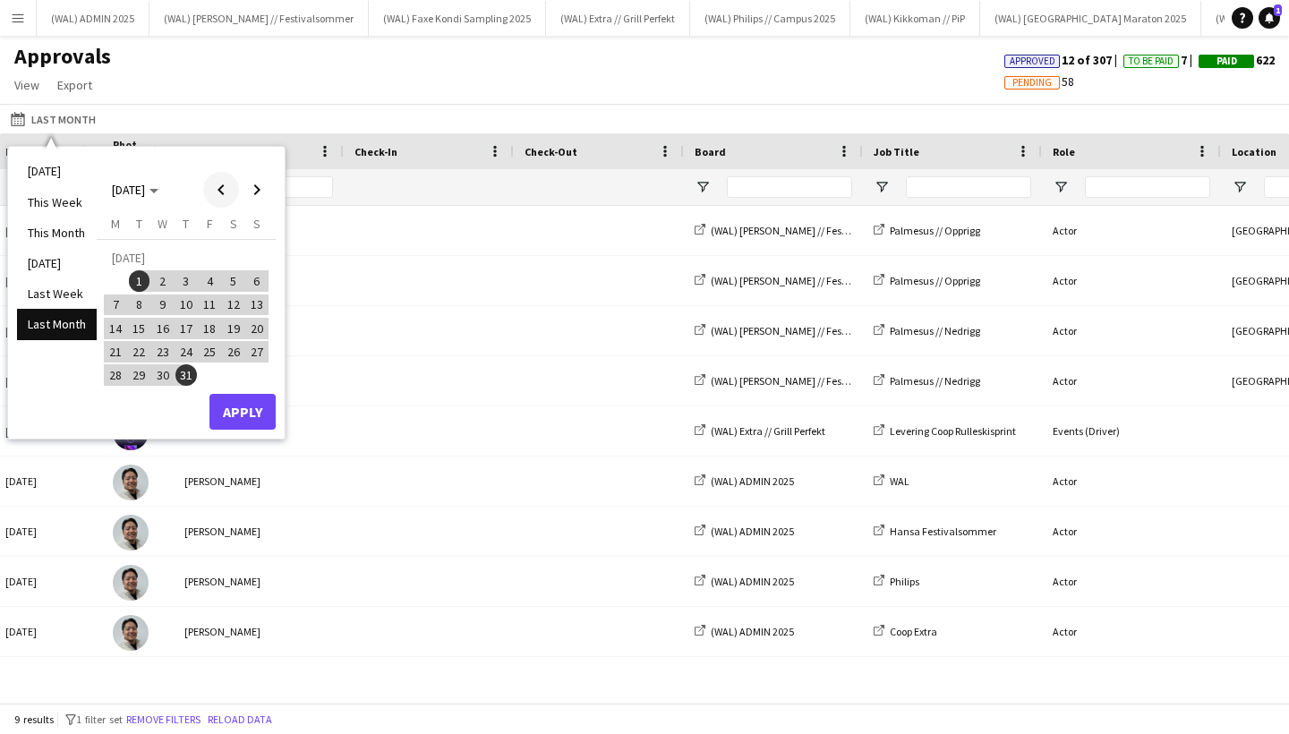
click at [226, 193] on span "Previous month" at bounding box center [221, 190] width 36 height 36
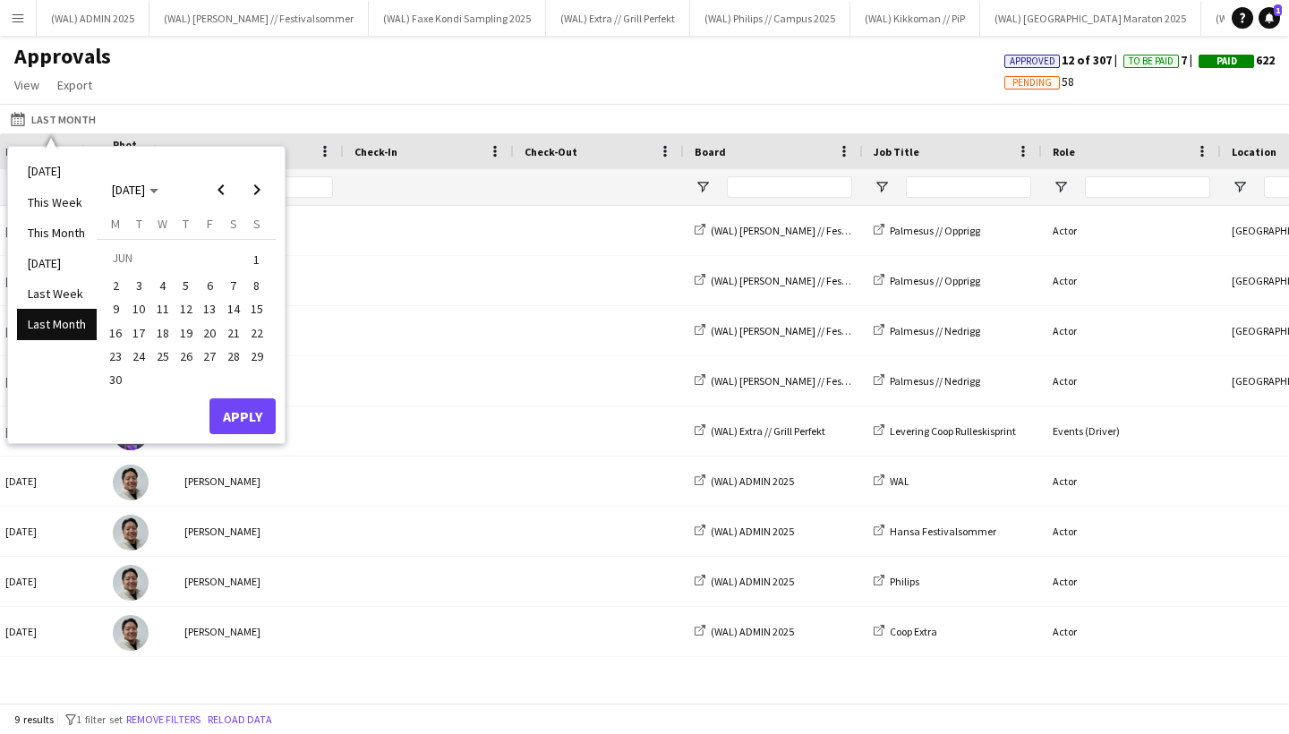
click at [253, 408] on button "Apply" at bounding box center [243, 416] width 66 height 36
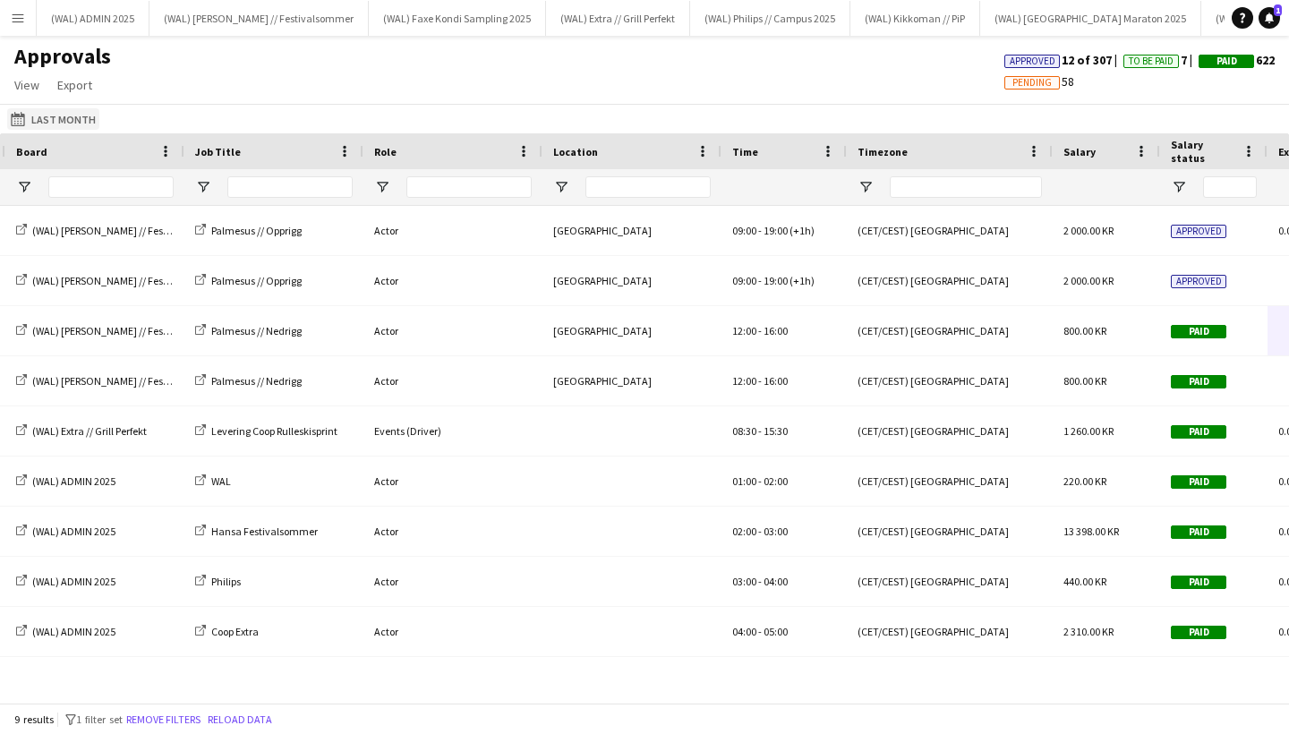
click at [37, 124] on button "Last Month Last Month" at bounding box center [53, 118] width 92 height 21
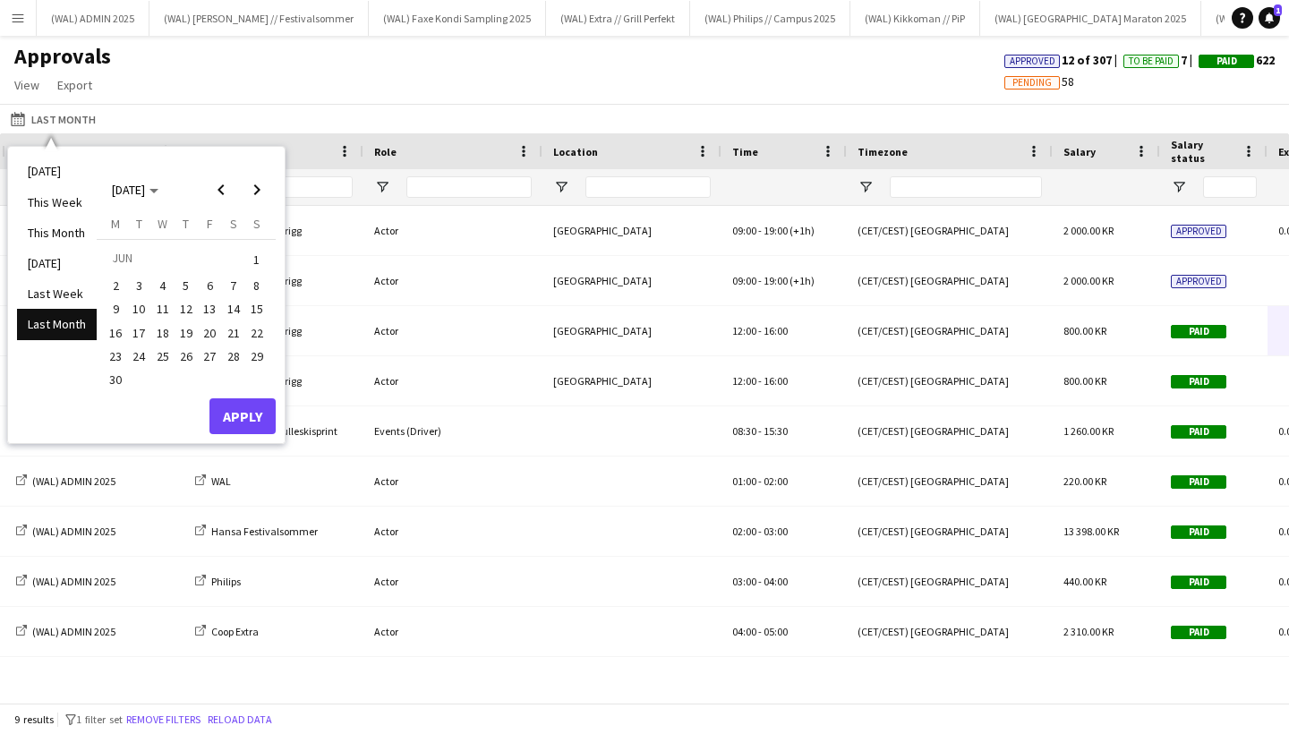
click at [253, 258] on span "1" at bounding box center [256, 259] width 21 height 25
click at [113, 376] on span "30" at bounding box center [115, 379] width 21 height 21
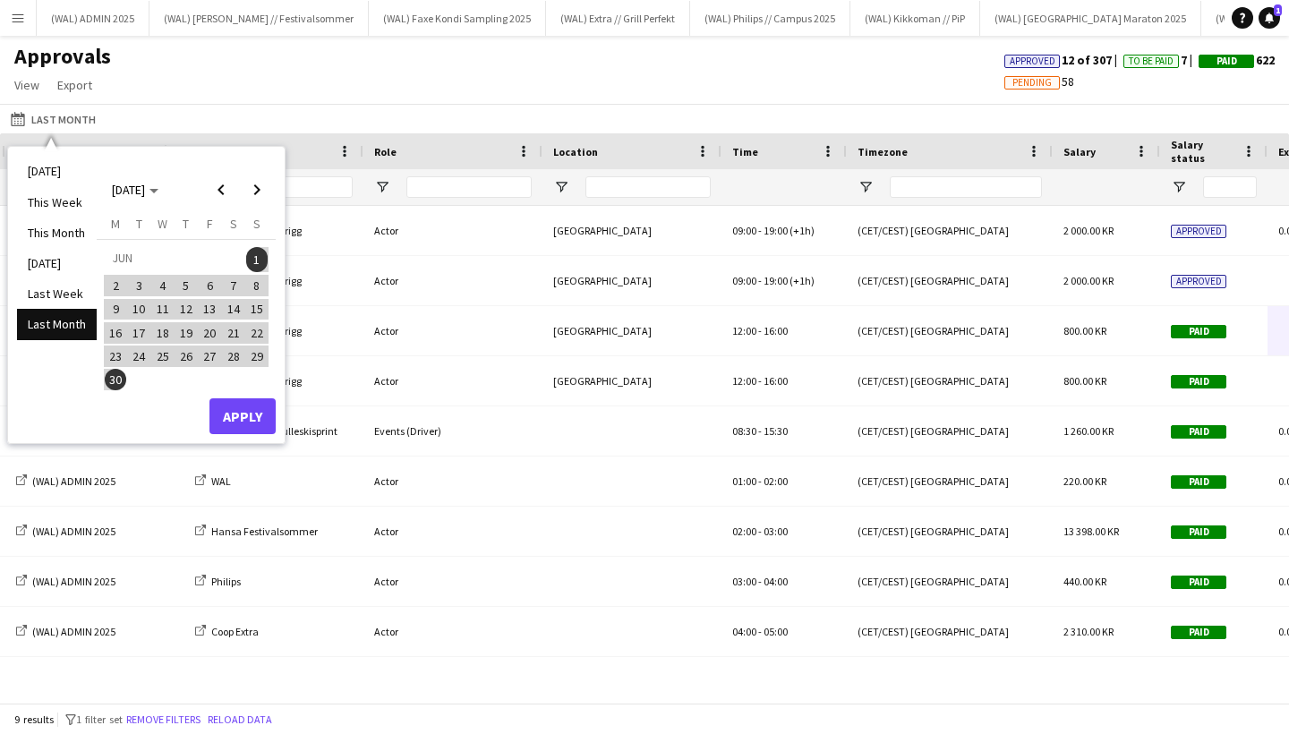
click at [236, 407] on button "Apply" at bounding box center [243, 416] width 66 height 36
